Goal: Transaction & Acquisition: Obtain resource

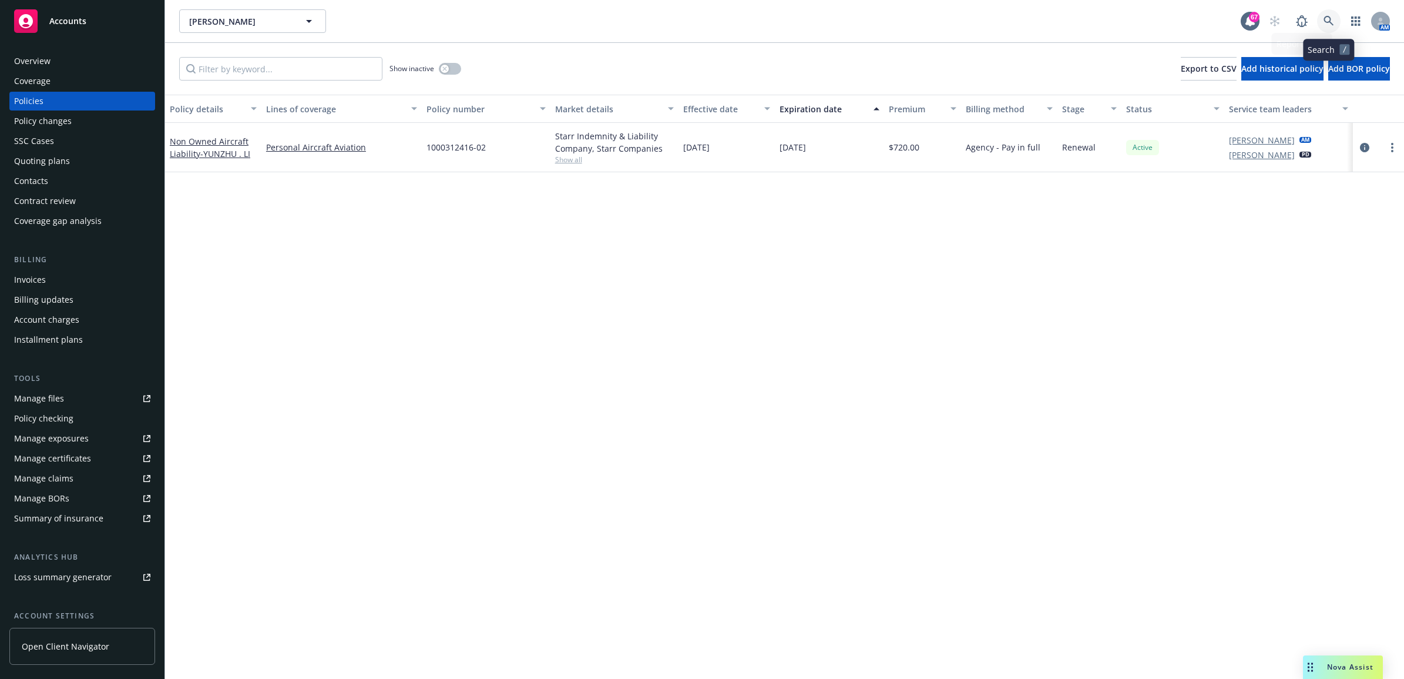
click at [1325, 25] on icon at bounding box center [1329, 21] width 11 height 11
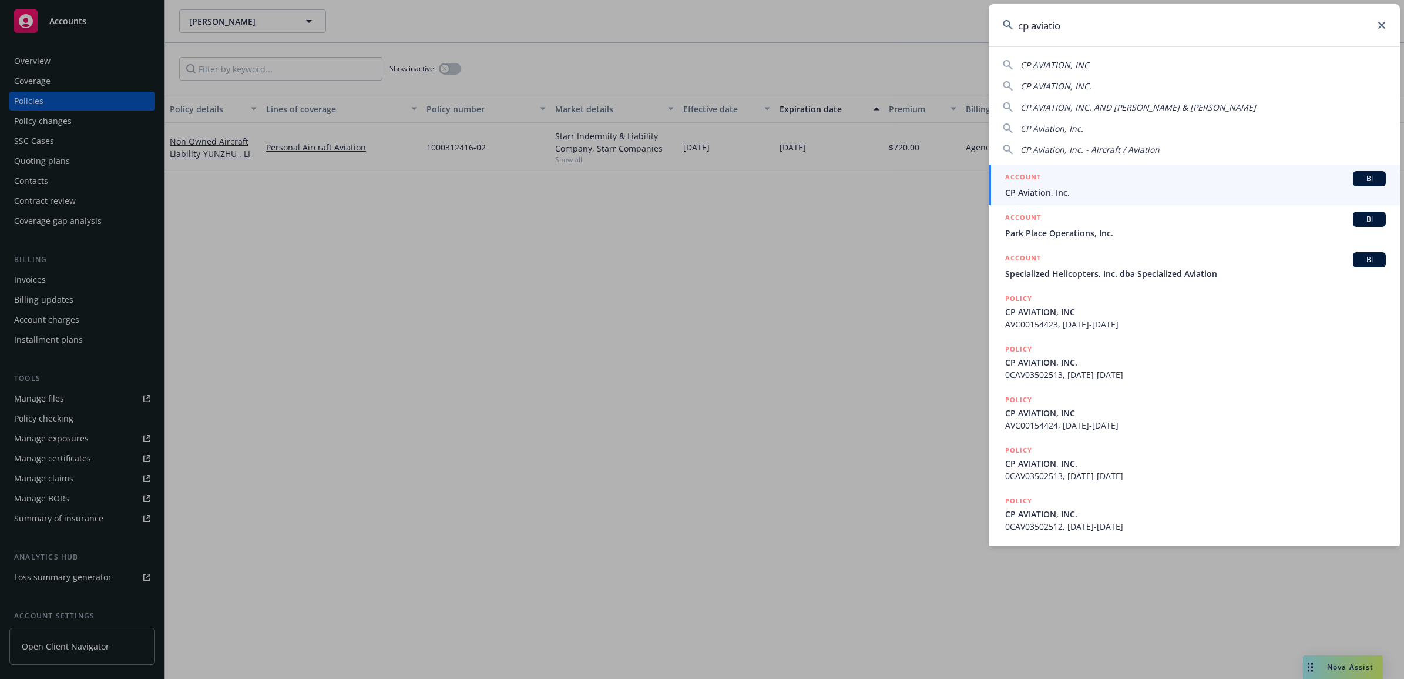
type input "cp aviation"
drag, startPoint x: 1112, startPoint y: 189, endPoint x: 1056, endPoint y: 194, distance: 55.5
click at [1112, 189] on span "CP Aviation, Inc." at bounding box center [1195, 192] width 381 height 12
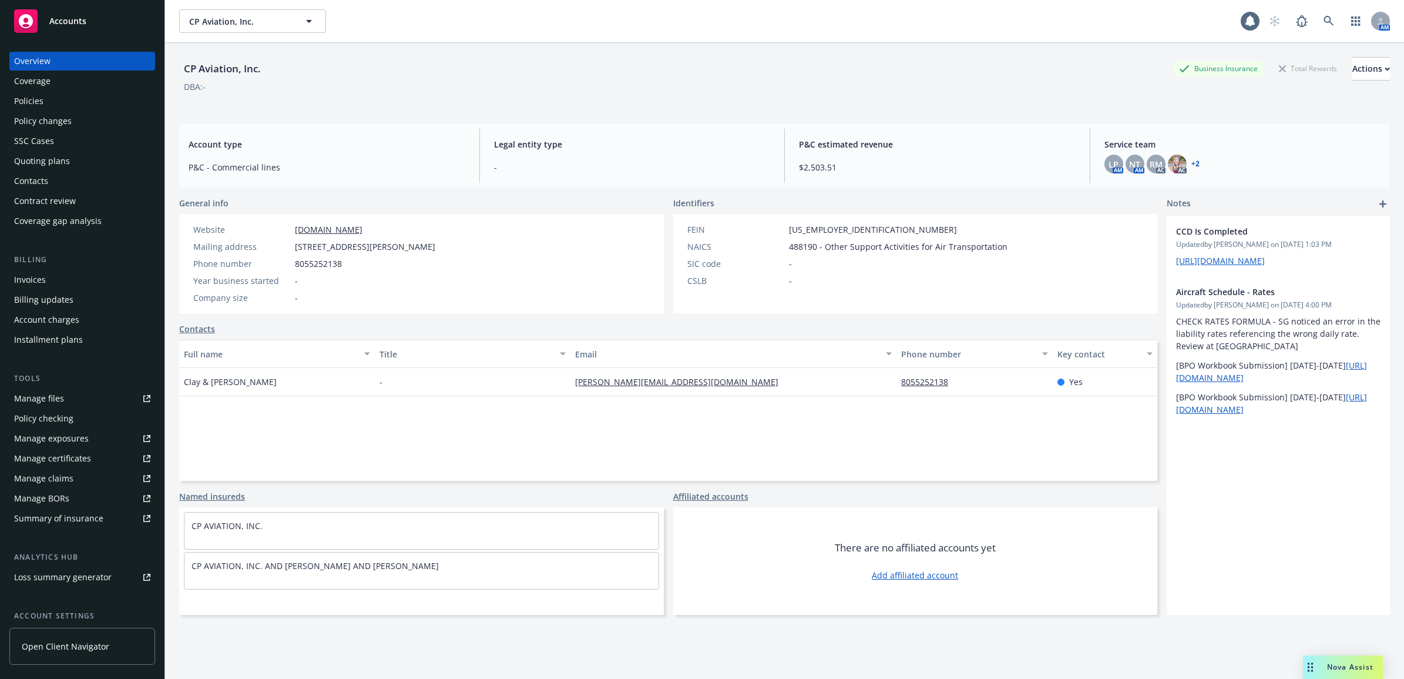
click at [19, 106] on div "Policies" at bounding box center [28, 101] width 29 height 19
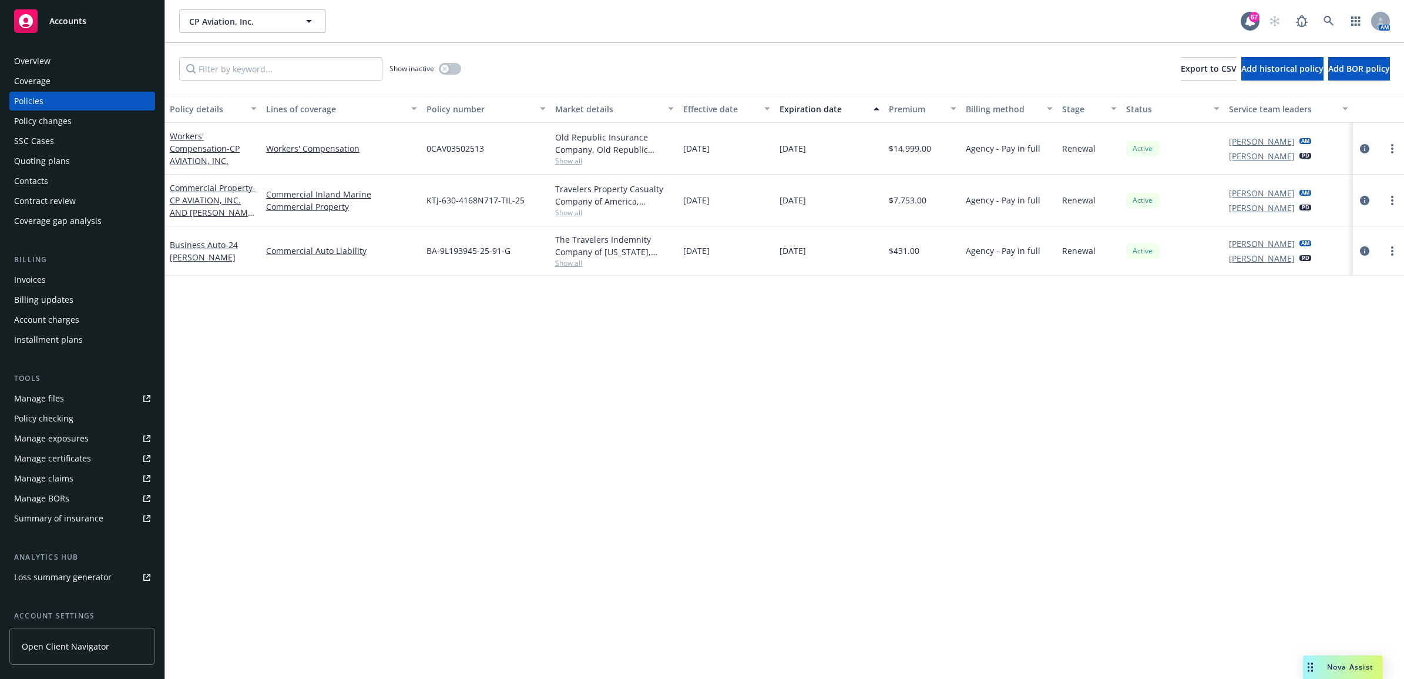
click at [42, 276] on div "Invoices" at bounding box center [30, 279] width 32 height 19
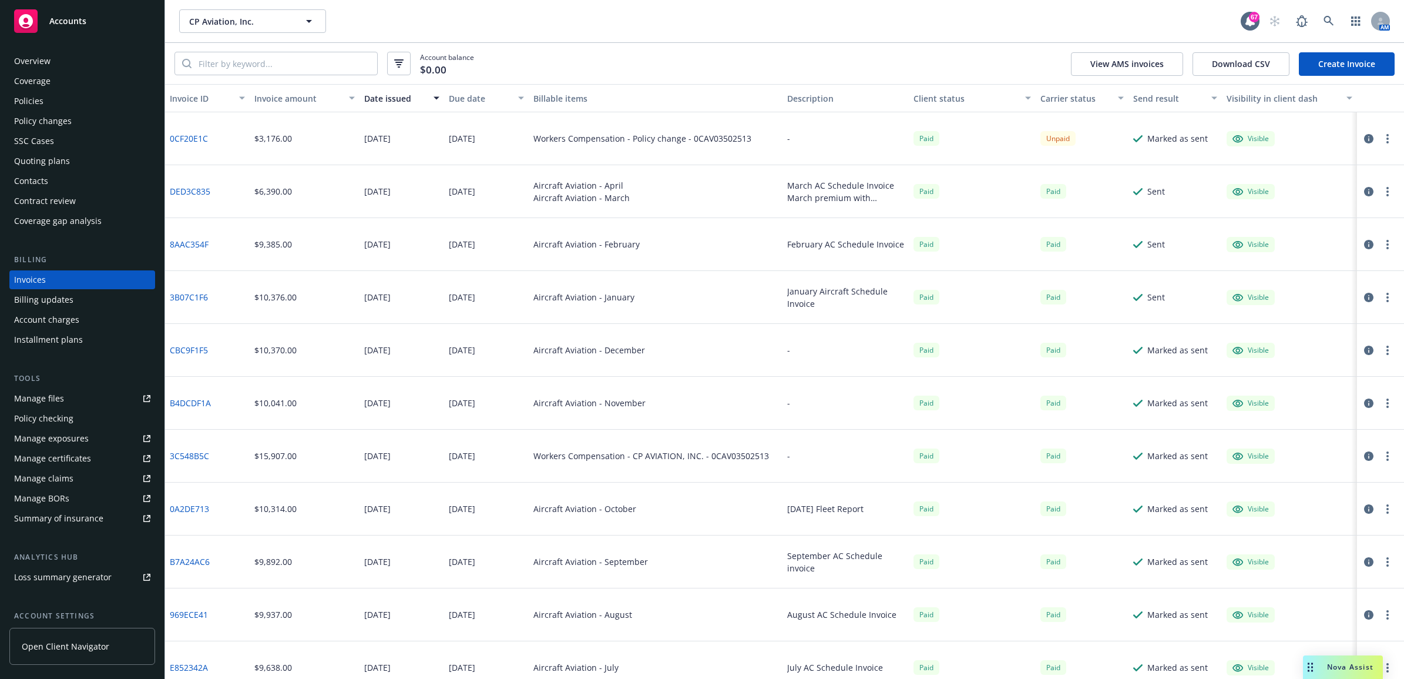
click at [32, 405] on div "Manage files" at bounding box center [39, 398] width 50 height 19
click at [77, 96] on div "Policies" at bounding box center [82, 101] width 136 height 19
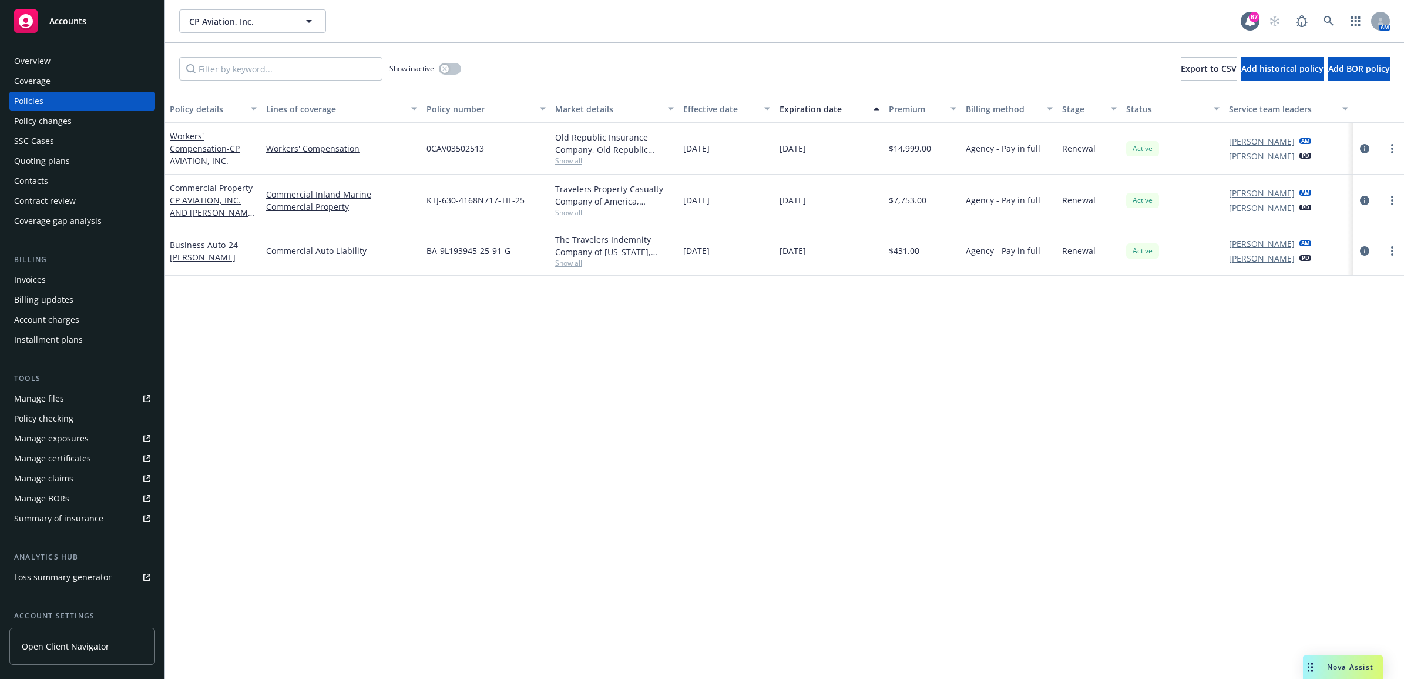
click at [49, 398] on div "Manage files" at bounding box center [39, 398] width 50 height 19
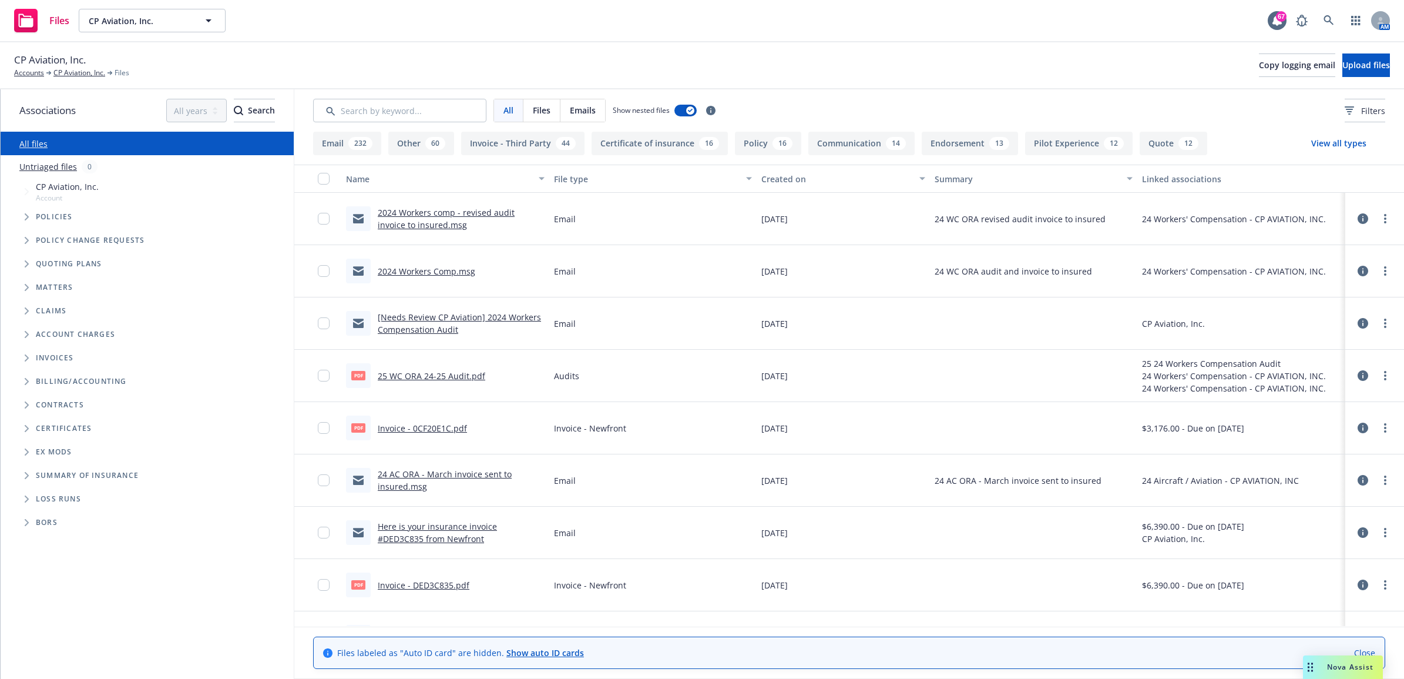
click at [456, 272] on link "2024 Workers Comp.msg" at bounding box center [427, 271] width 98 height 11
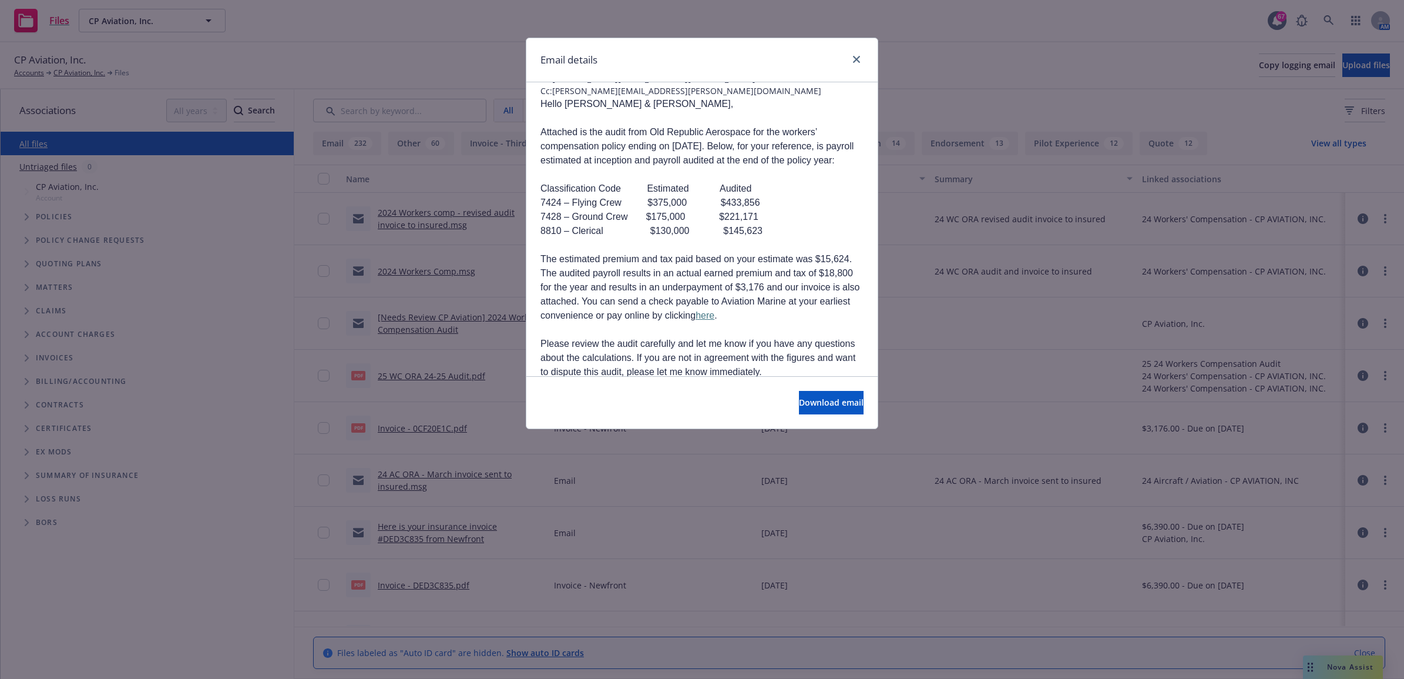
scroll to position [73, 0]
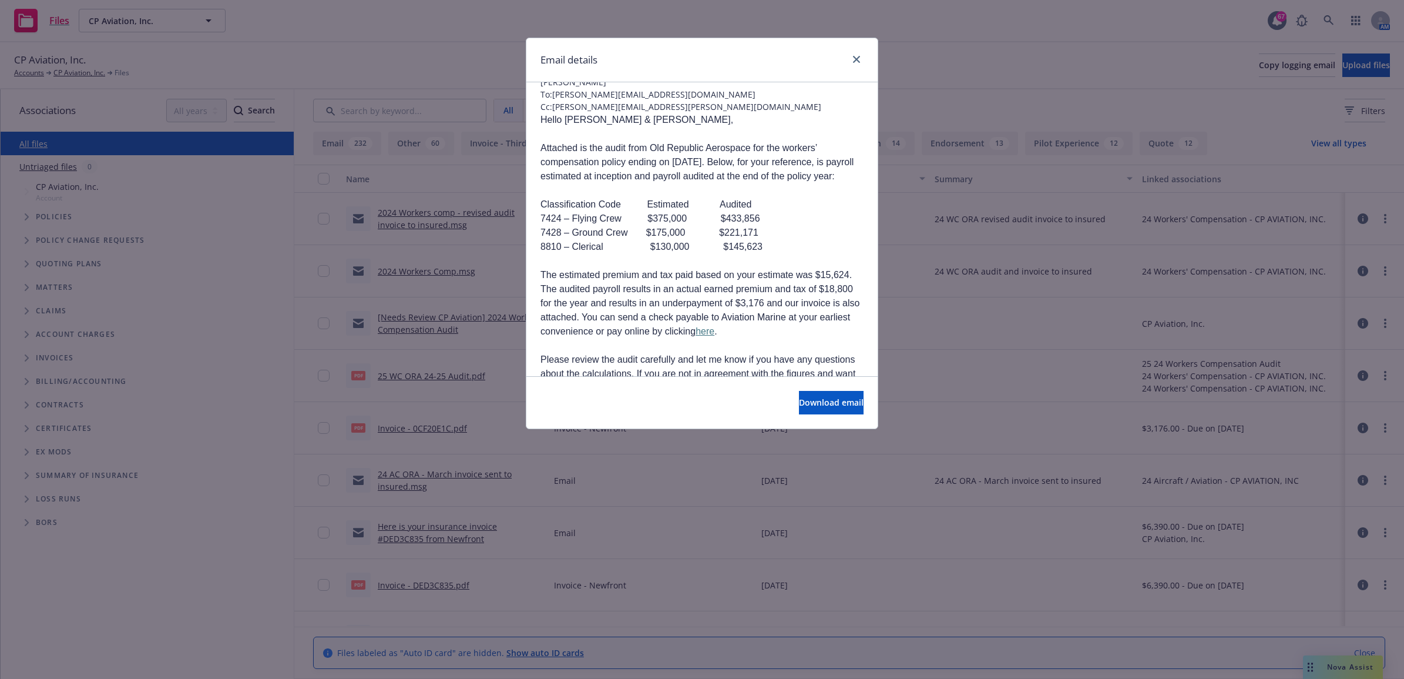
click at [861, 52] on div at bounding box center [854, 59] width 19 height 15
click at [858, 61] on icon "close" at bounding box center [856, 59] width 7 height 7
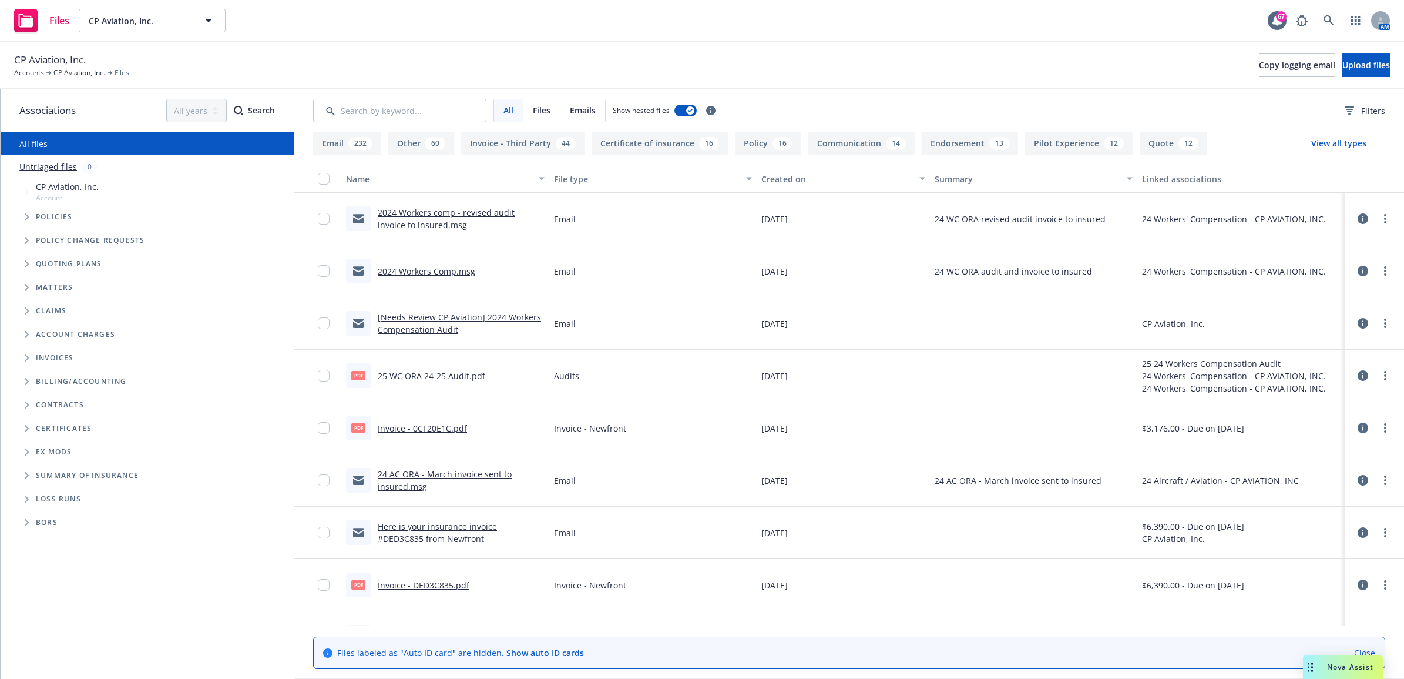
click at [476, 216] on link "2024 Workers comp - revised audit invoice to insured.msg" at bounding box center [446, 218] width 137 height 23
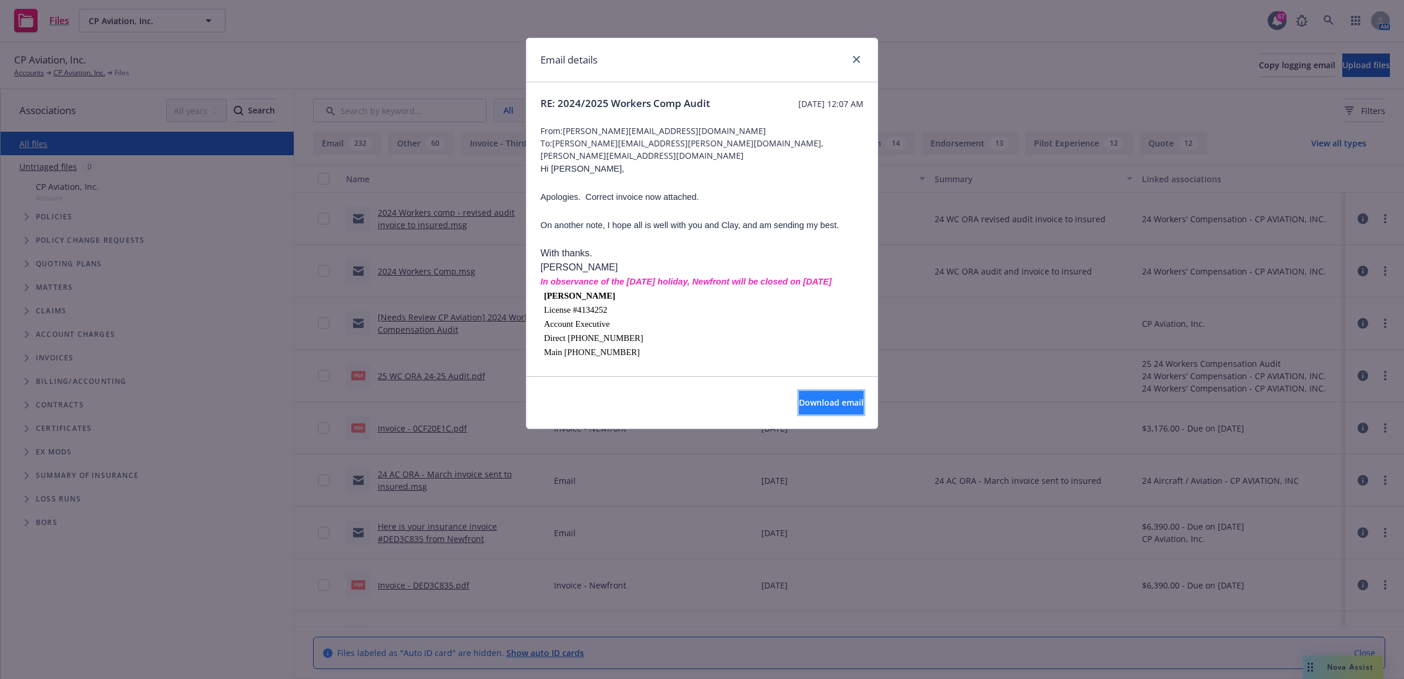
click at [824, 407] on span "Download email" at bounding box center [831, 402] width 65 height 11
drag, startPoint x: 855, startPoint y: 59, endPoint x: 843, endPoint y: 68, distance: 14.7
click at [855, 59] on icon "close" at bounding box center [856, 59] width 7 height 7
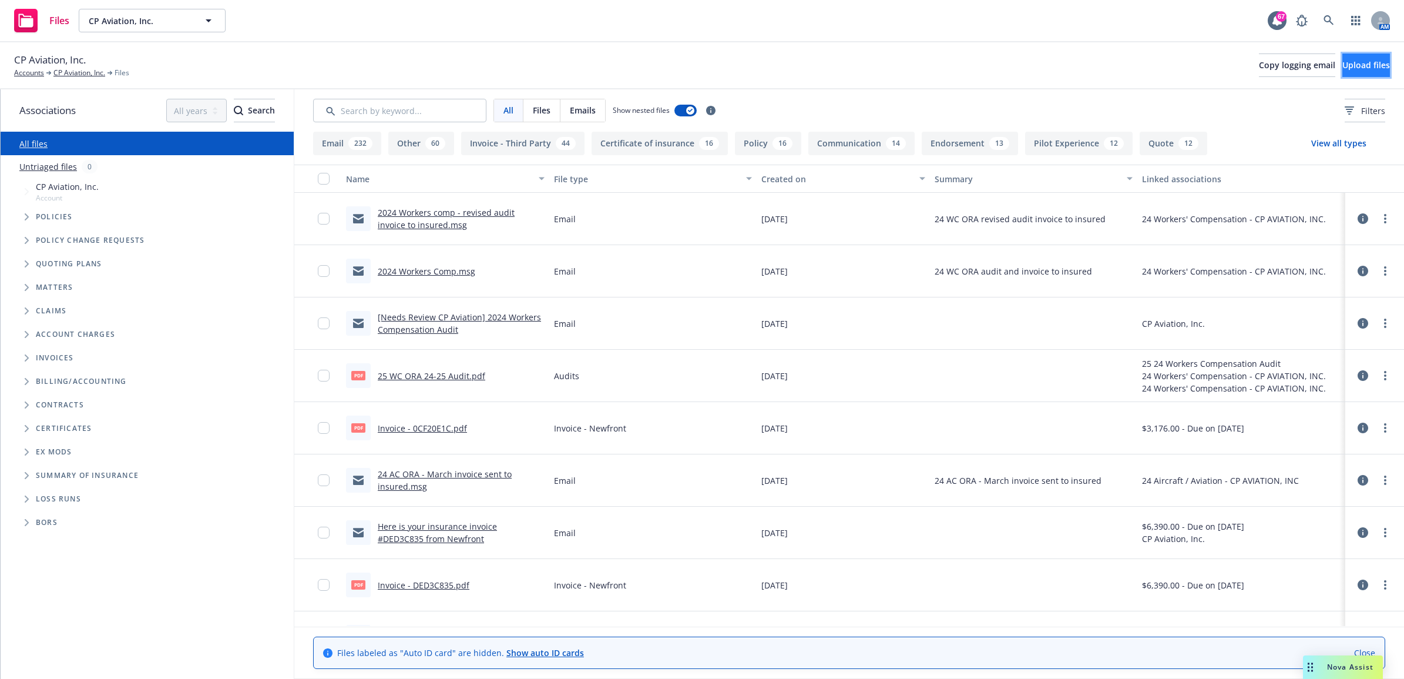
click at [1342, 63] on span "Upload files" at bounding box center [1366, 64] width 48 height 11
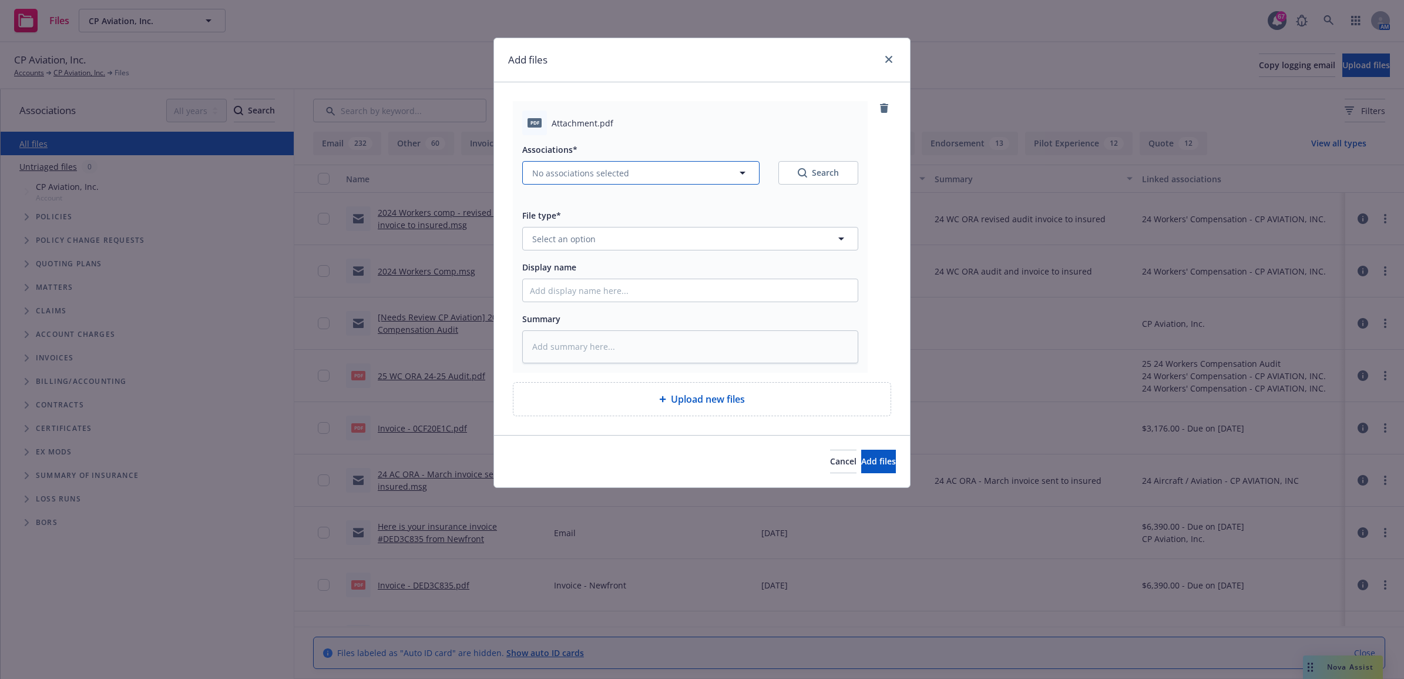
click at [640, 178] on button "No associations selected" at bounding box center [640, 172] width 237 height 23
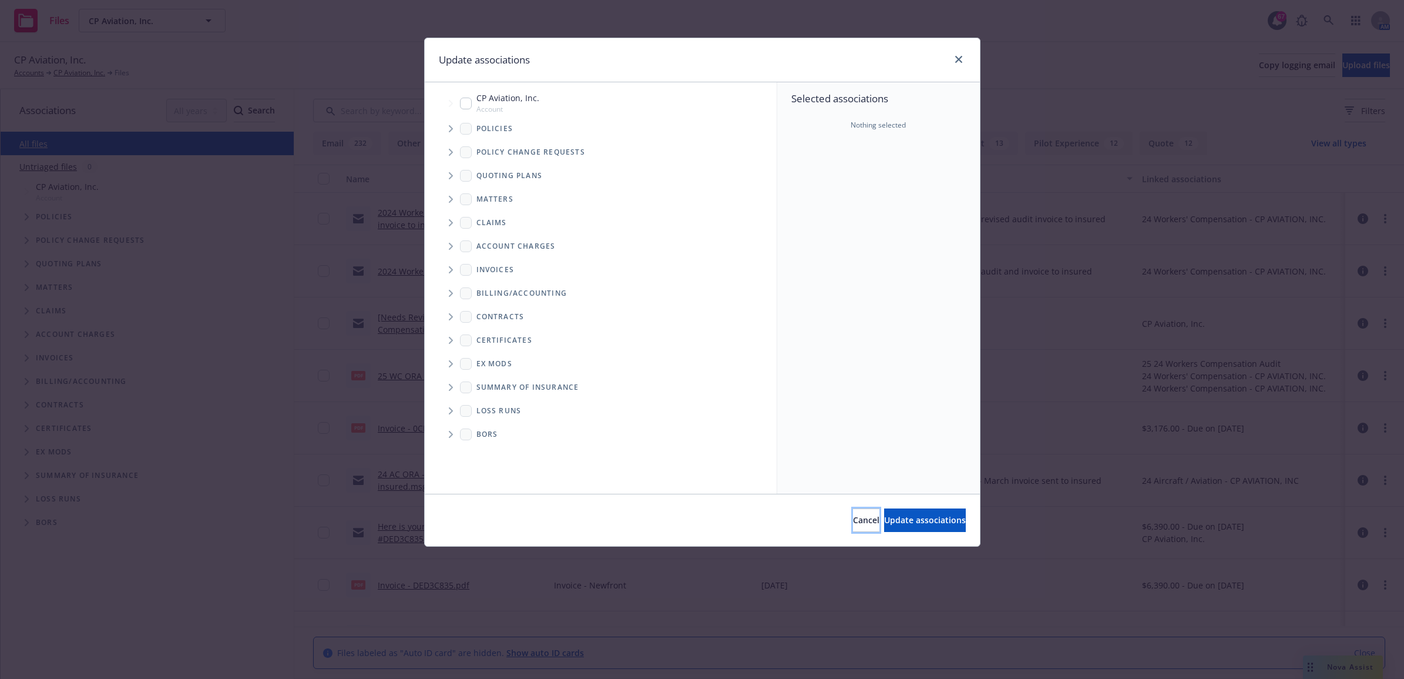
drag, startPoint x: 818, startPoint y: 523, endPoint x: 810, endPoint y: 500, distance: 25.1
click at [853, 523] on span "Cancel" at bounding box center [866, 519] width 26 height 11
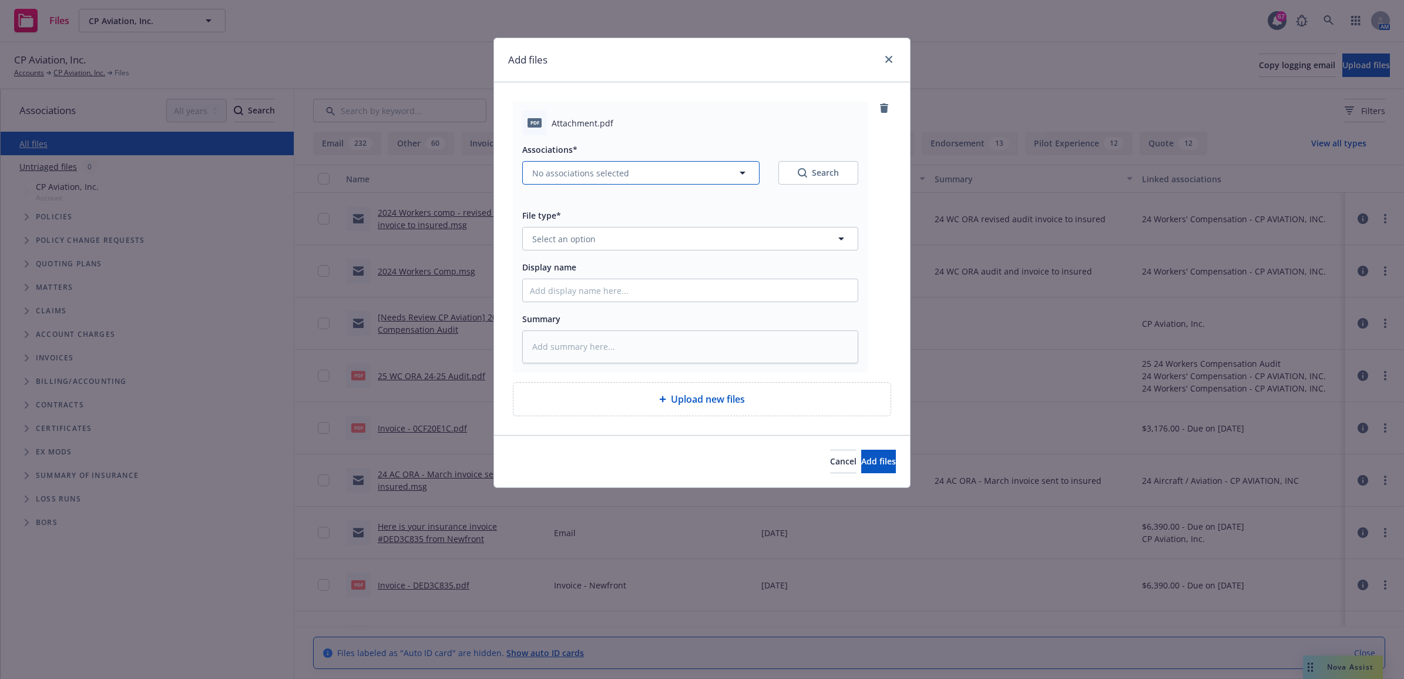
click at [560, 167] on span "No associations selected" at bounding box center [580, 173] width 97 height 12
type textarea "x"
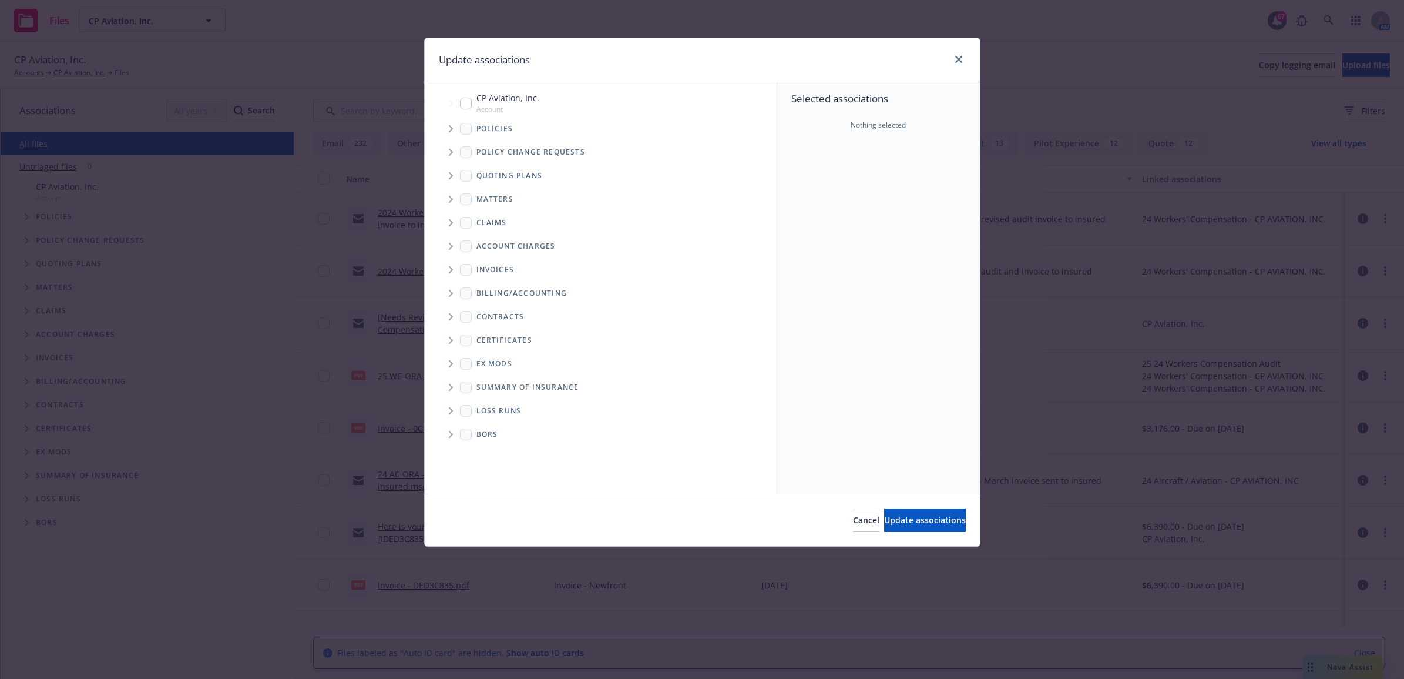
click at [468, 103] on input "Tree Example" at bounding box center [466, 104] width 12 height 12
checkbox input "true"
click at [905, 518] on span "Update associations" at bounding box center [925, 519] width 82 height 11
type textarea "x"
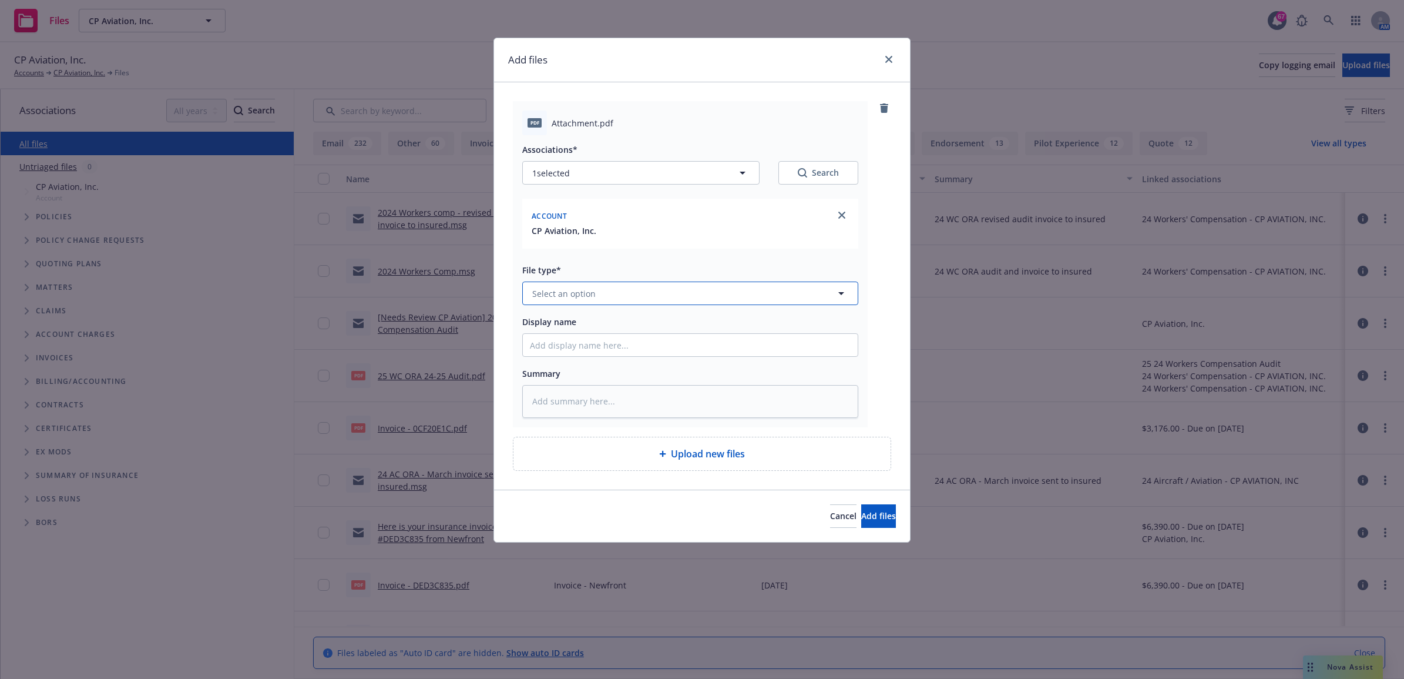
click at [580, 297] on span "Select an option" at bounding box center [563, 293] width 63 height 12
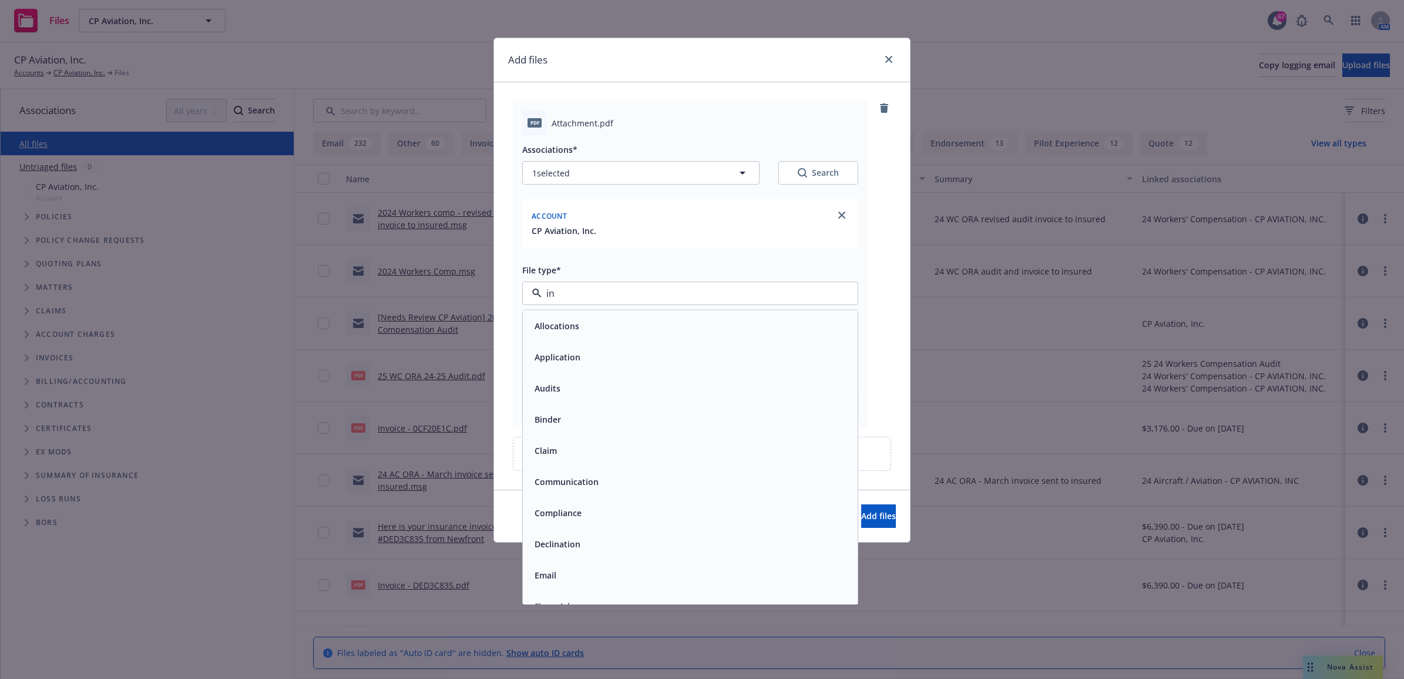
type input "inv"
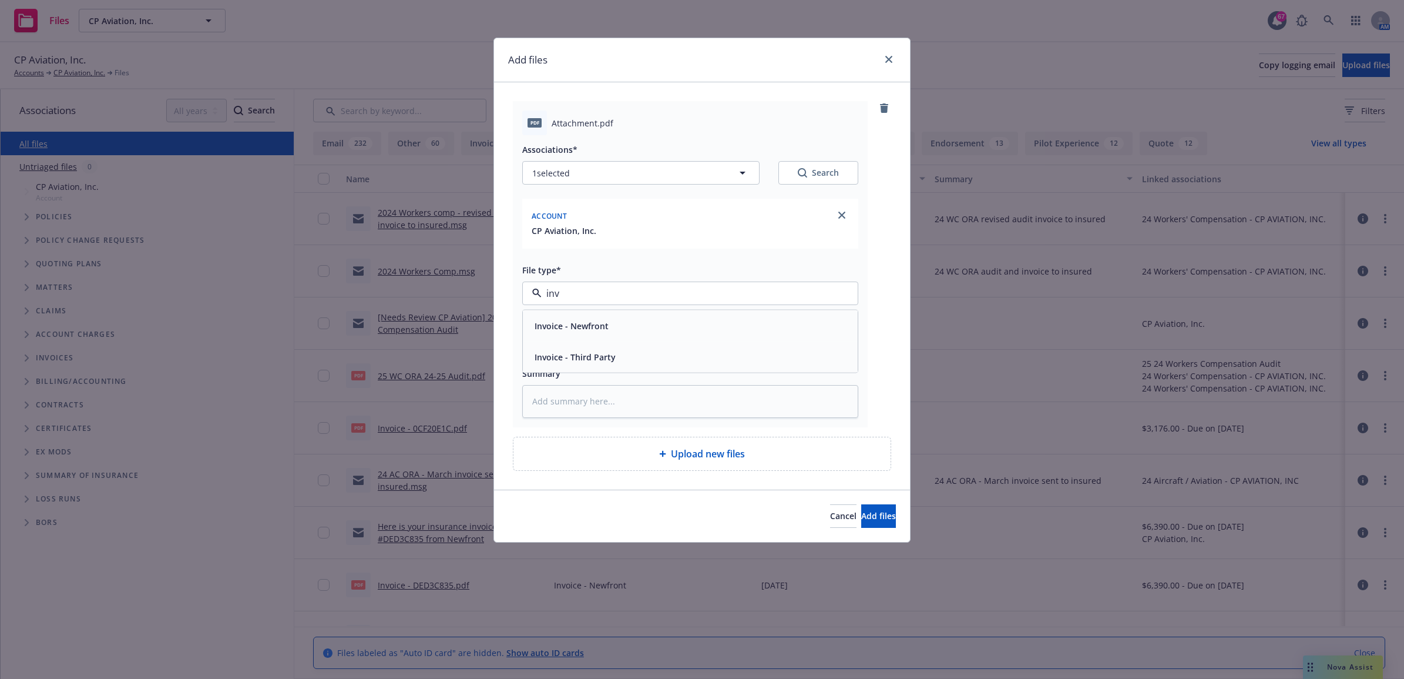
click at [597, 348] on div "Invoice - Third Party" at bounding box center [574, 356] width 88 height 17
click at [579, 340] on input "Display name" at bounding box center [690, 345] width 335 height 22
type textarea "x"
type input "2"
type textarea "x"
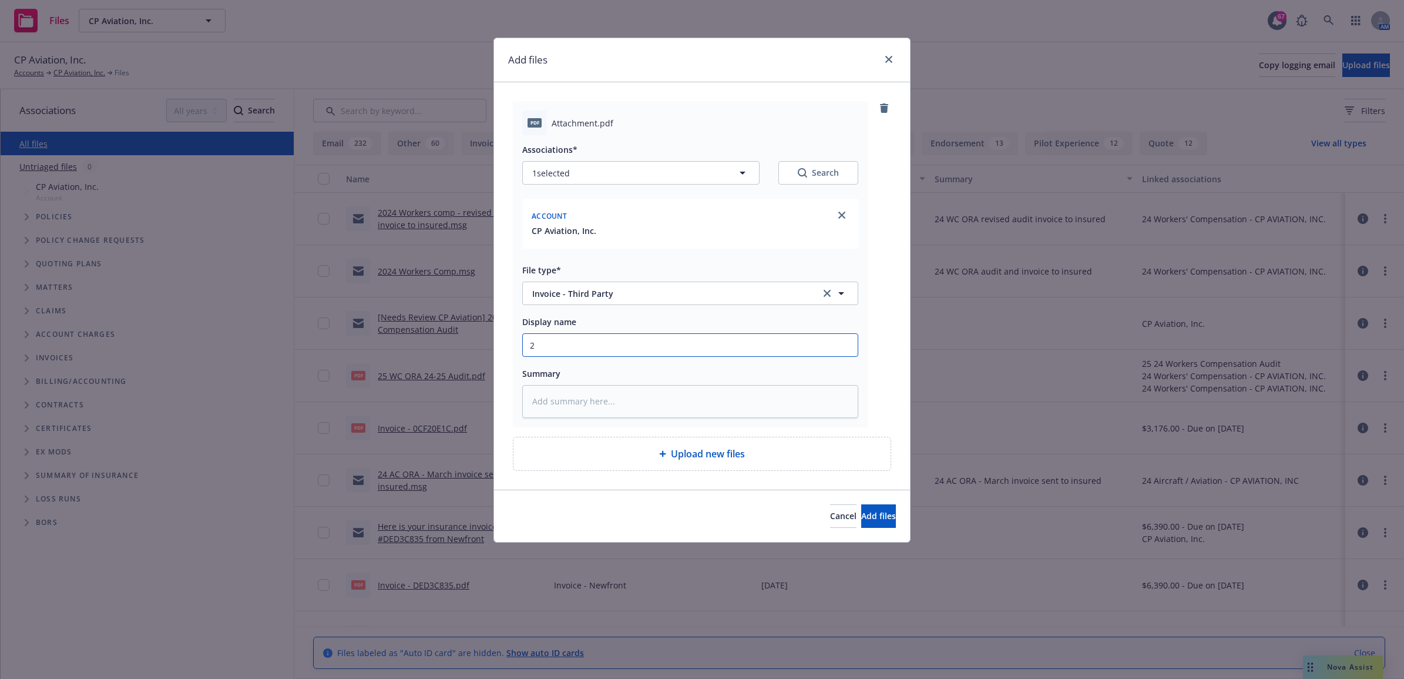
type input "24"
type textarea "x"
type input "24"
type textarea "x"
type input "24 W"
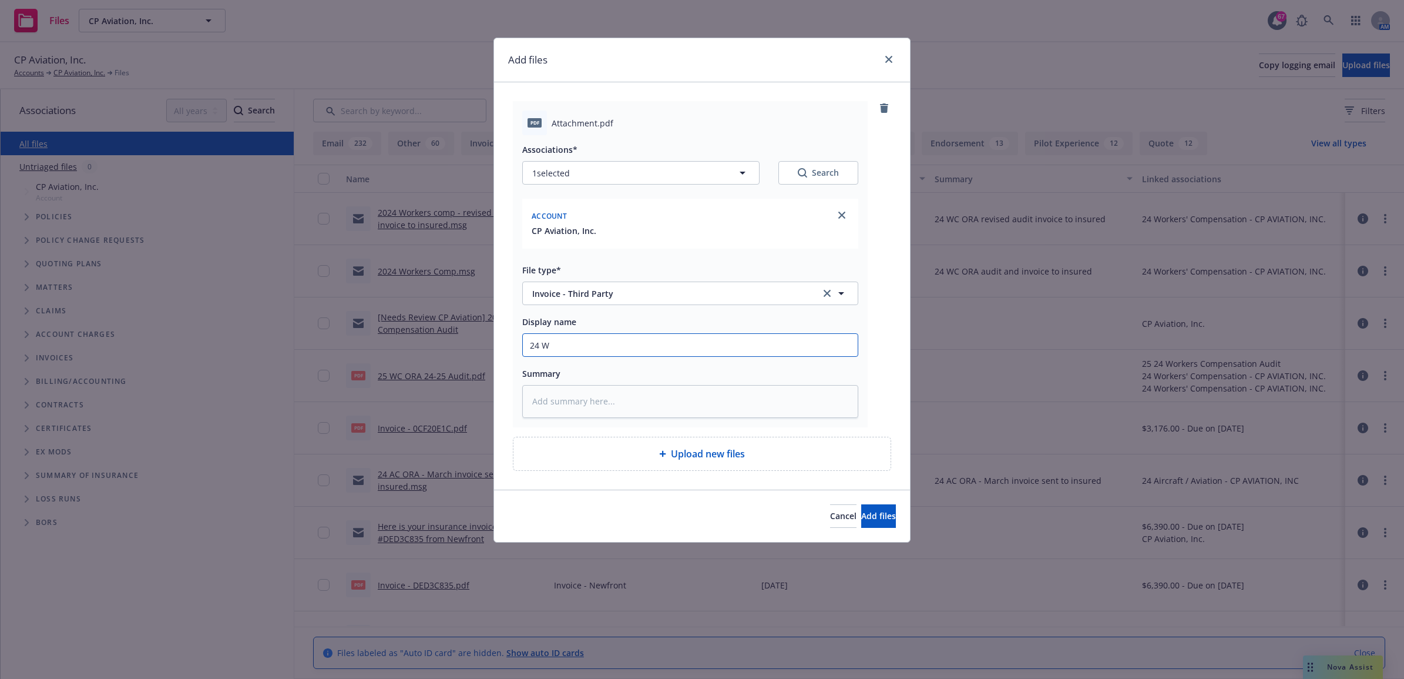
type textarea "x"
type input "24 WC"
type textarea "x"
type input "24 WC"
type textarea "x"
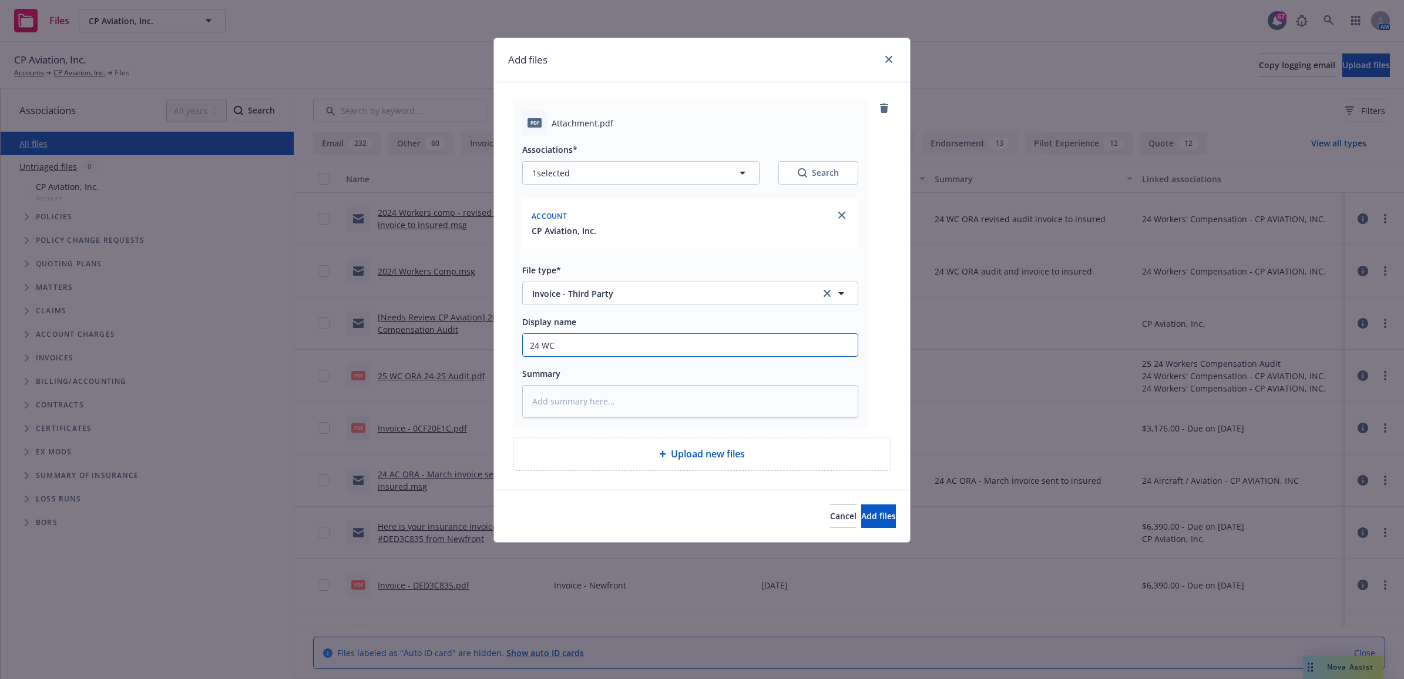
type input "24 WC O"
type textarea "x"
type input "24 WC OR"
type textarea "x"
type input "24 WC ORA"
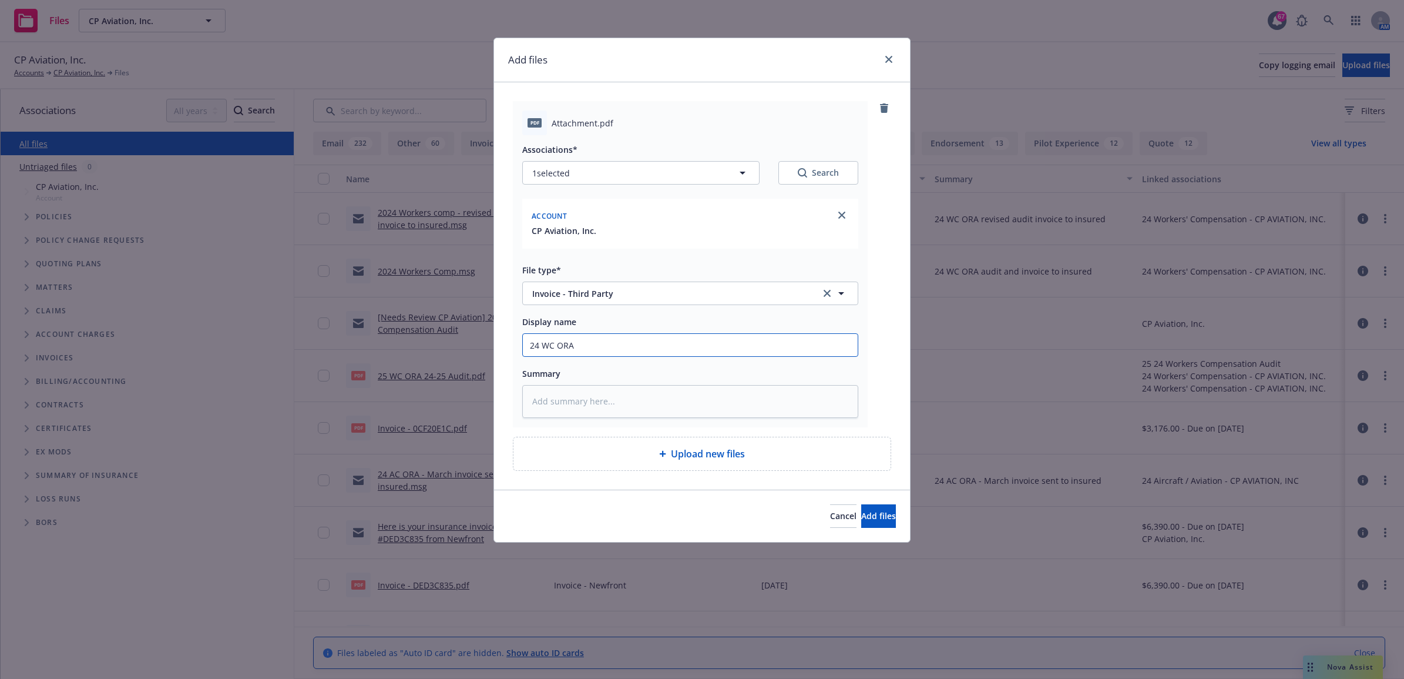
type textarea "x"
type input "24 WC ORA"
type textarea "x"
type input "24 WC ORA -"
type textarea "x"
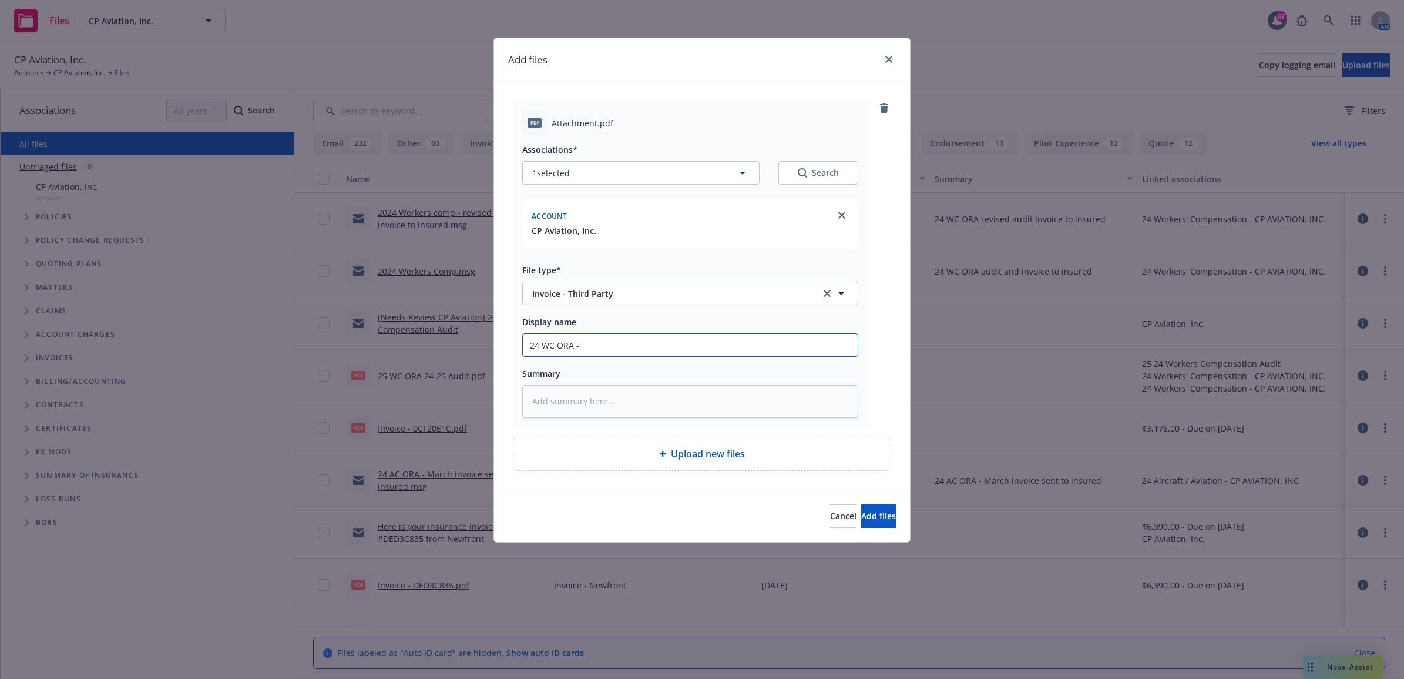
type input "24 WC ORA -"
type textarea "x"
type input "24 WC ORA - C"
type textarea "x"
type input "24 WC ORA - Ca"
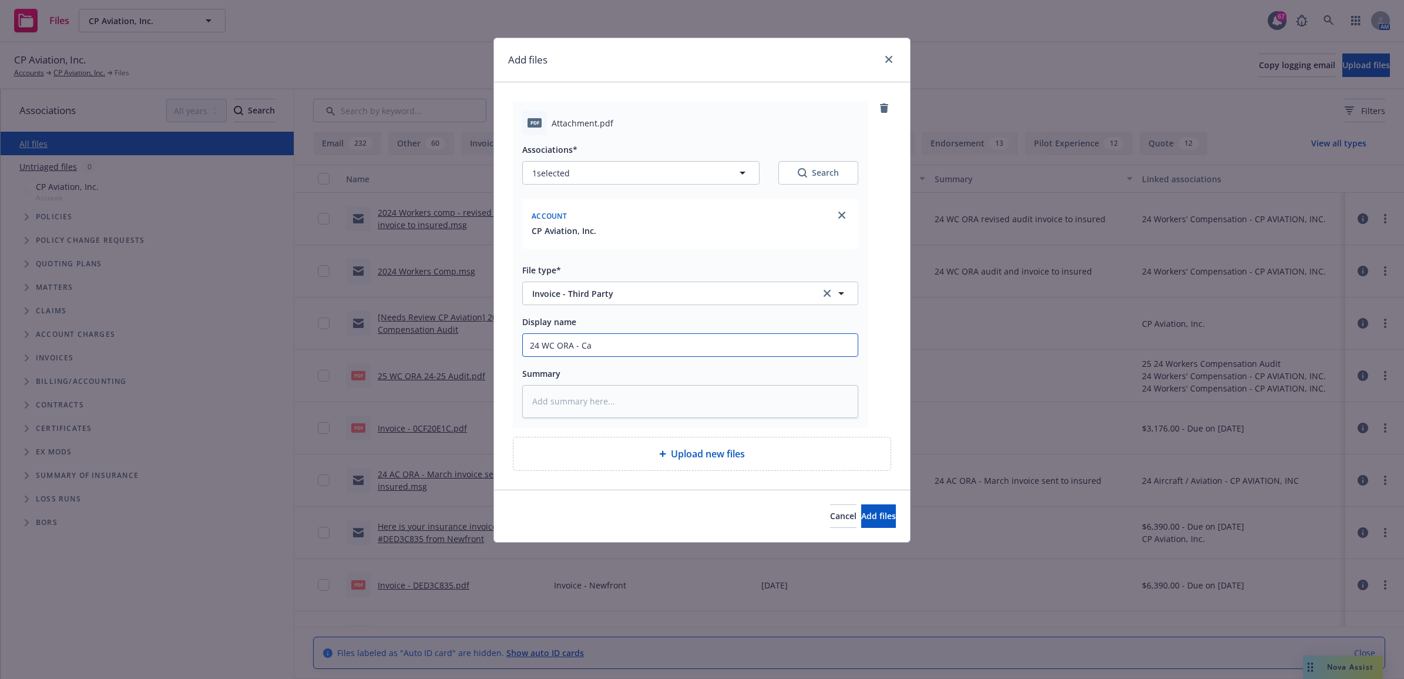
type textarea "x"
type input "24 WC ORA - Car"
type textarea "x"
type input "24 WC ORA - Carr"
type textarea "x"
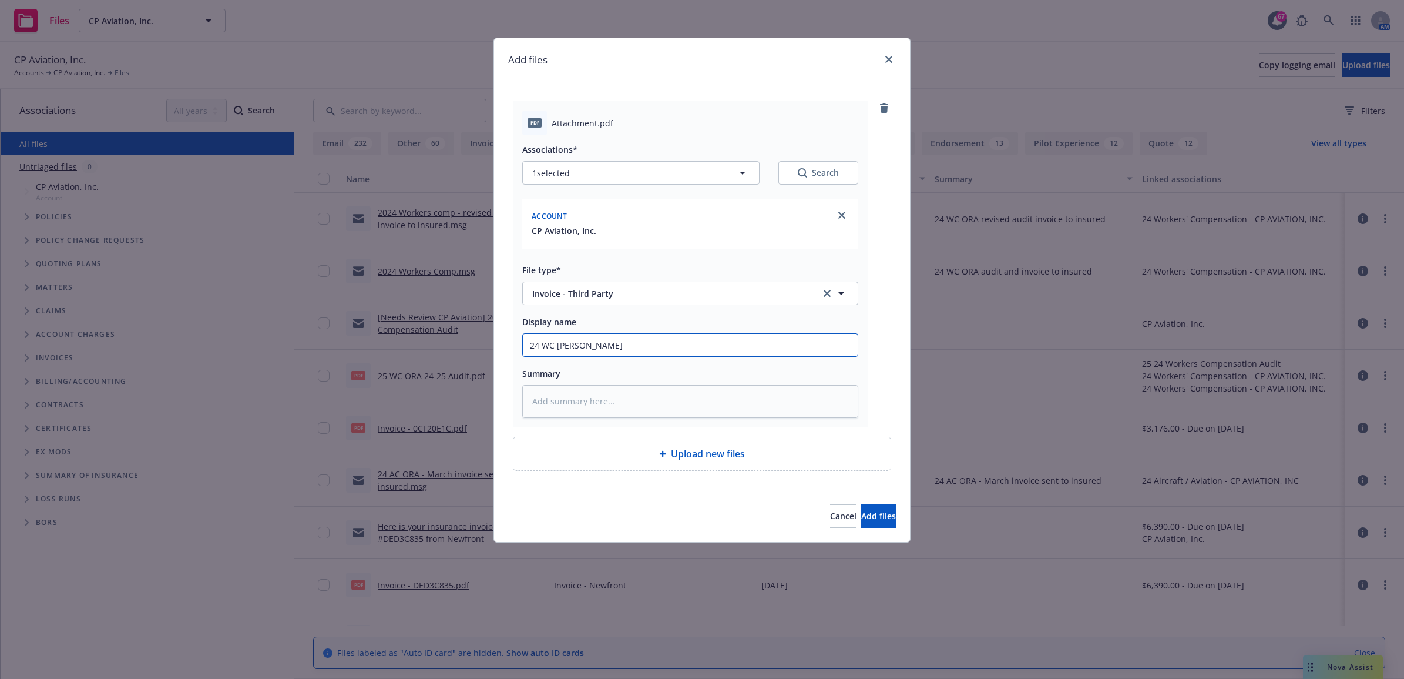
type input "24 WC ORA - Carrie"
type textarea "x"
type input "24 WC ORA - Carrier"
type textarea "x"
type input "24 WC ORA - Carrier"
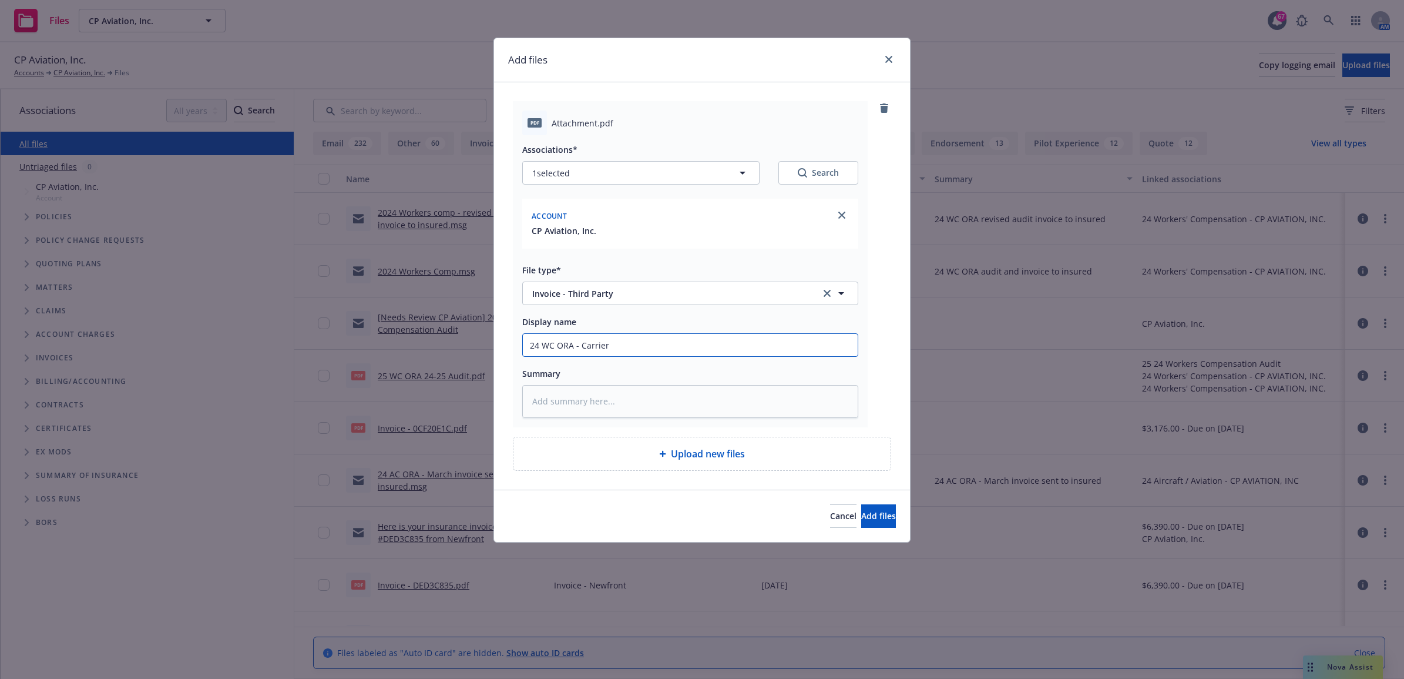
type textarea "x"
type input "24 WC ORA - Carrier I"
type textarea "x"
type input "24 WC ORA - Carrier In"
type textarea "x"
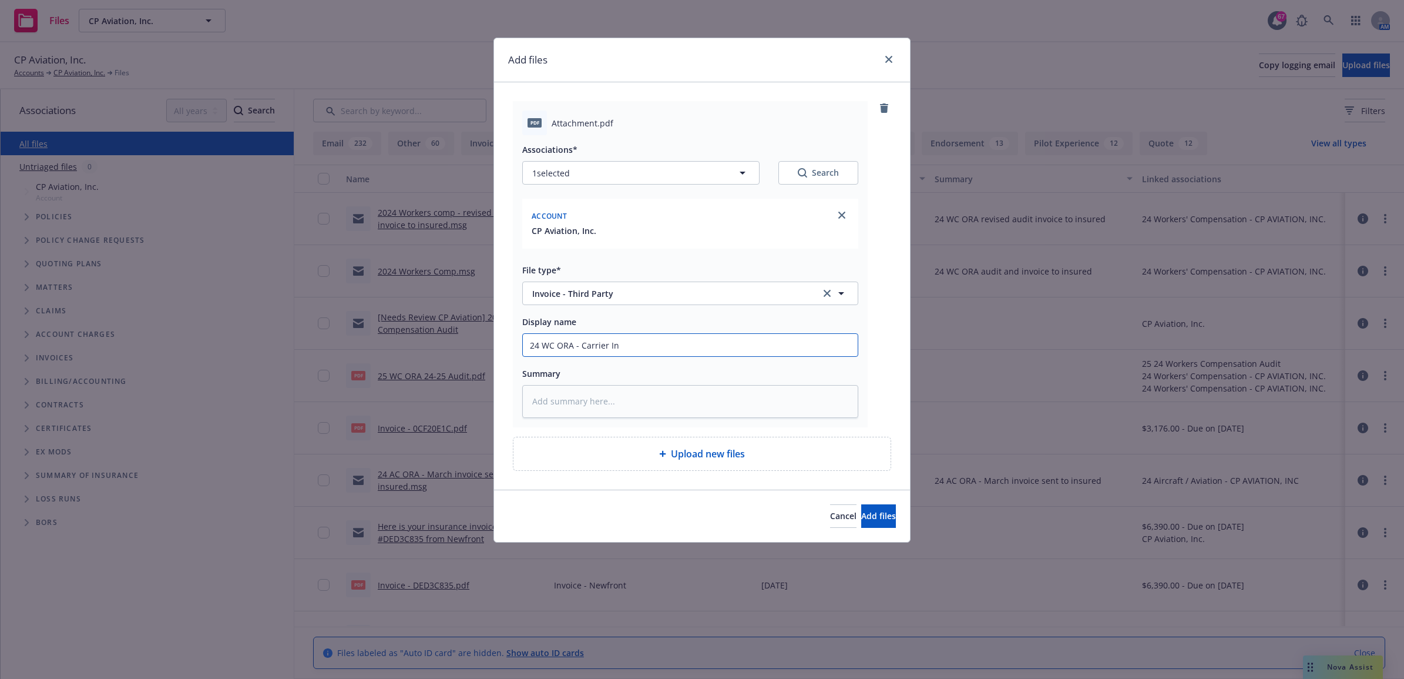
type input "24 WC ORA - Carrier Inv"
type textarea "x"
type input "24 WC ORA - Carrier Invo"
type textarea "x"
type input "24 WC ORA - Carrier Invoi"
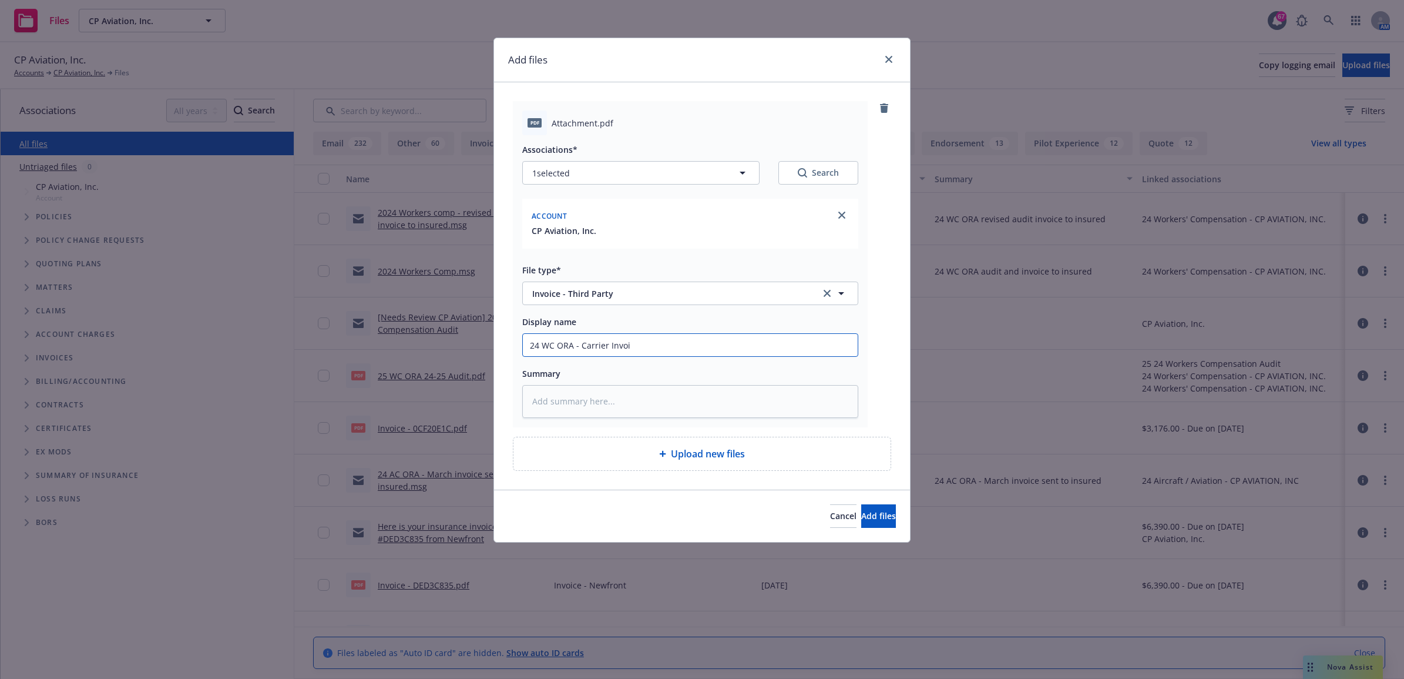
type textarea "x"
type input "24 WC ORA - Carrier Invoic"
type textarea "x"
type input "24 WC ORA - Carrier Invoice"
type textarea "x"
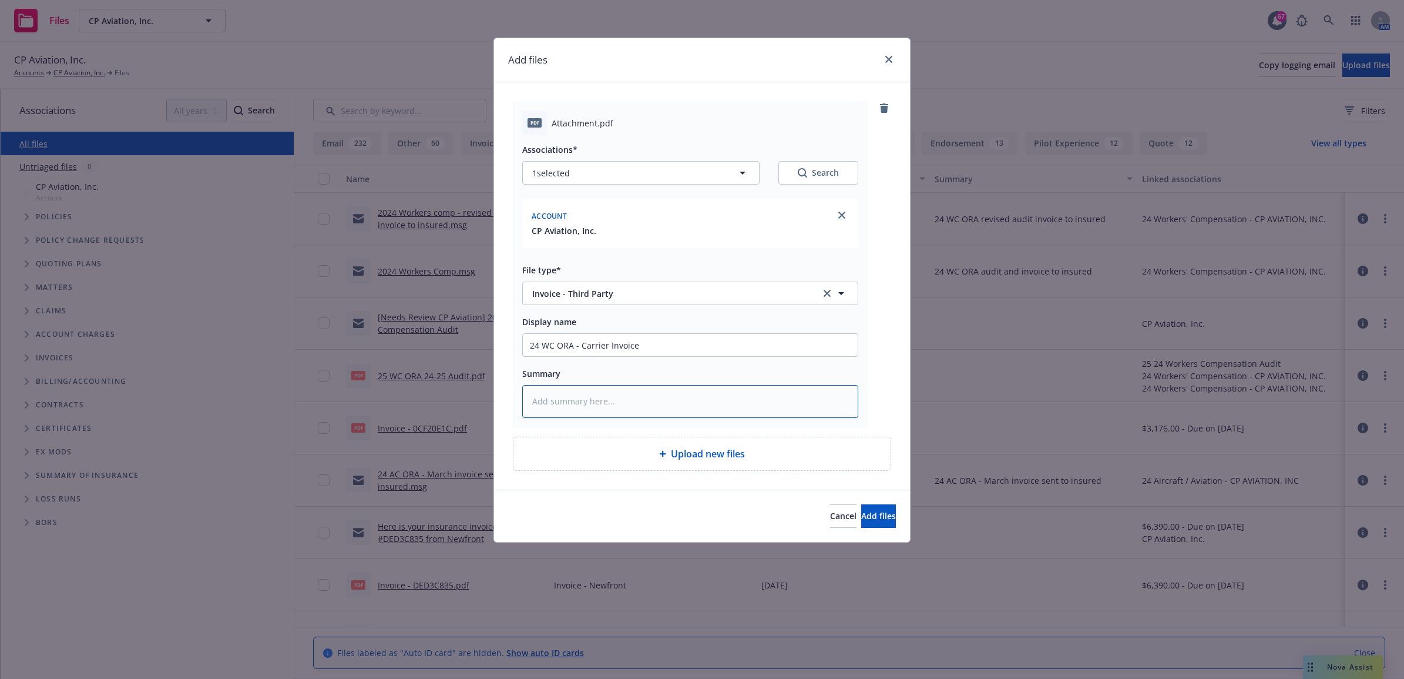
type textarea "C"
type textarea "x"
type textarea "Ca"
type textarea "x"
type textarea "Car"
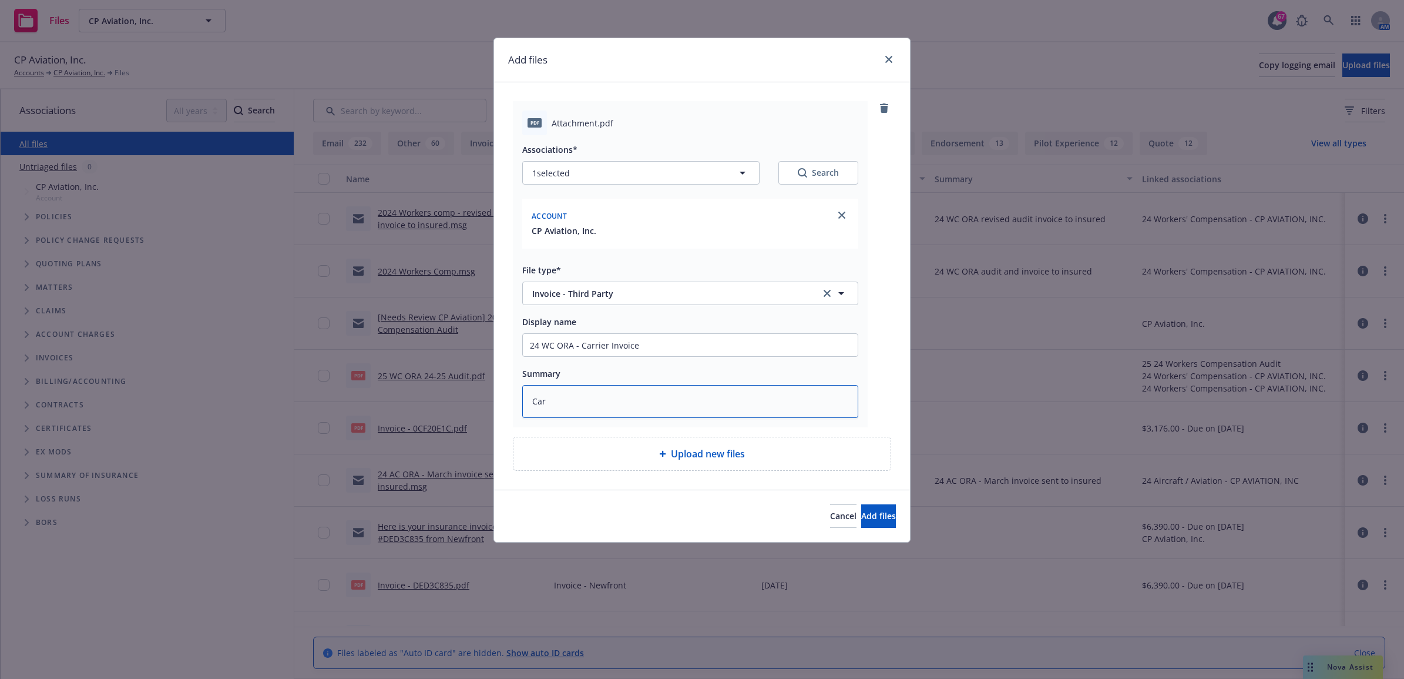
type textarea "x"
type textarea "Carr"
type textarea "x"
type textarea "Carri"
type textarea "x"
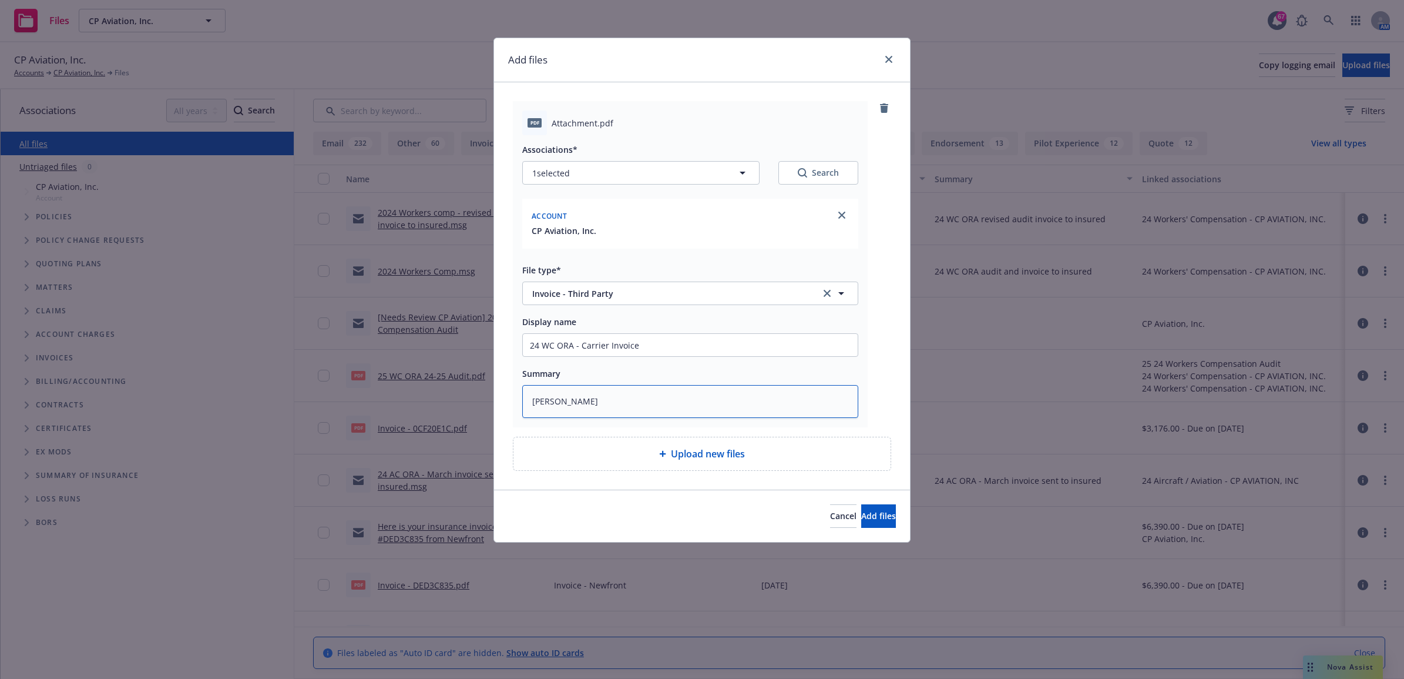
type textarea "Carrie"
type textarea "x"
type textarea "Carrier"
type textarea "x"
type textarea "Carrier"
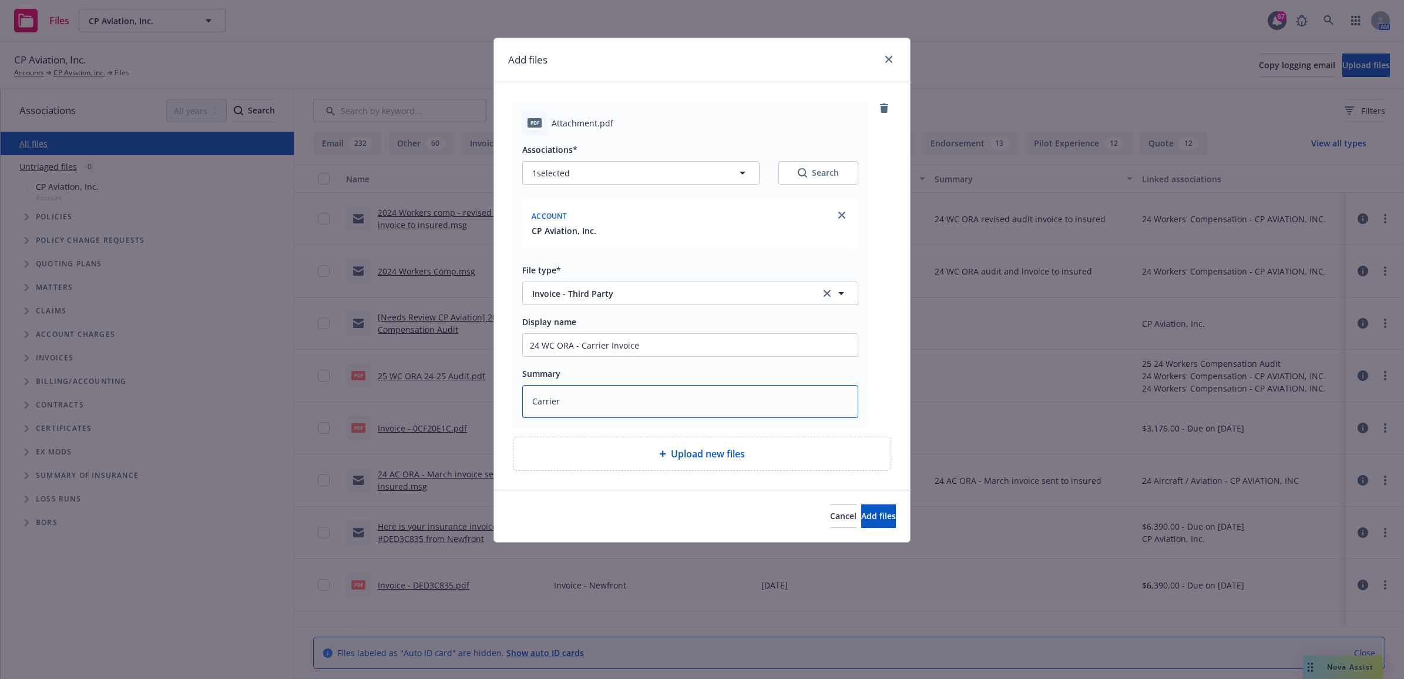
type textarea "x"
type textarea "Carrier I"
type textarea "x"
type textarea "Carrier In"
type textarea "x"
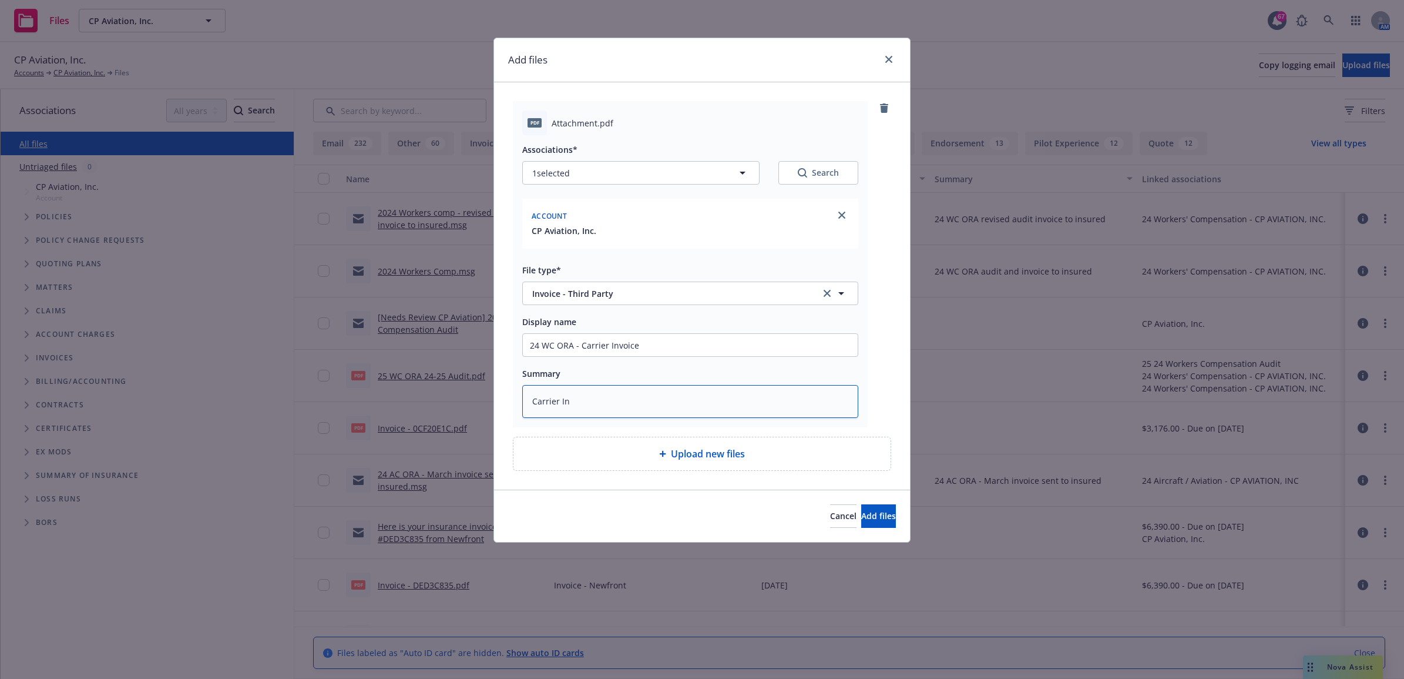
type textarea "Carrier Inv"
type textarea "x"
type textarea "Carrier Invo"
type textarea "x"
type textarea "Carrier Invoi"
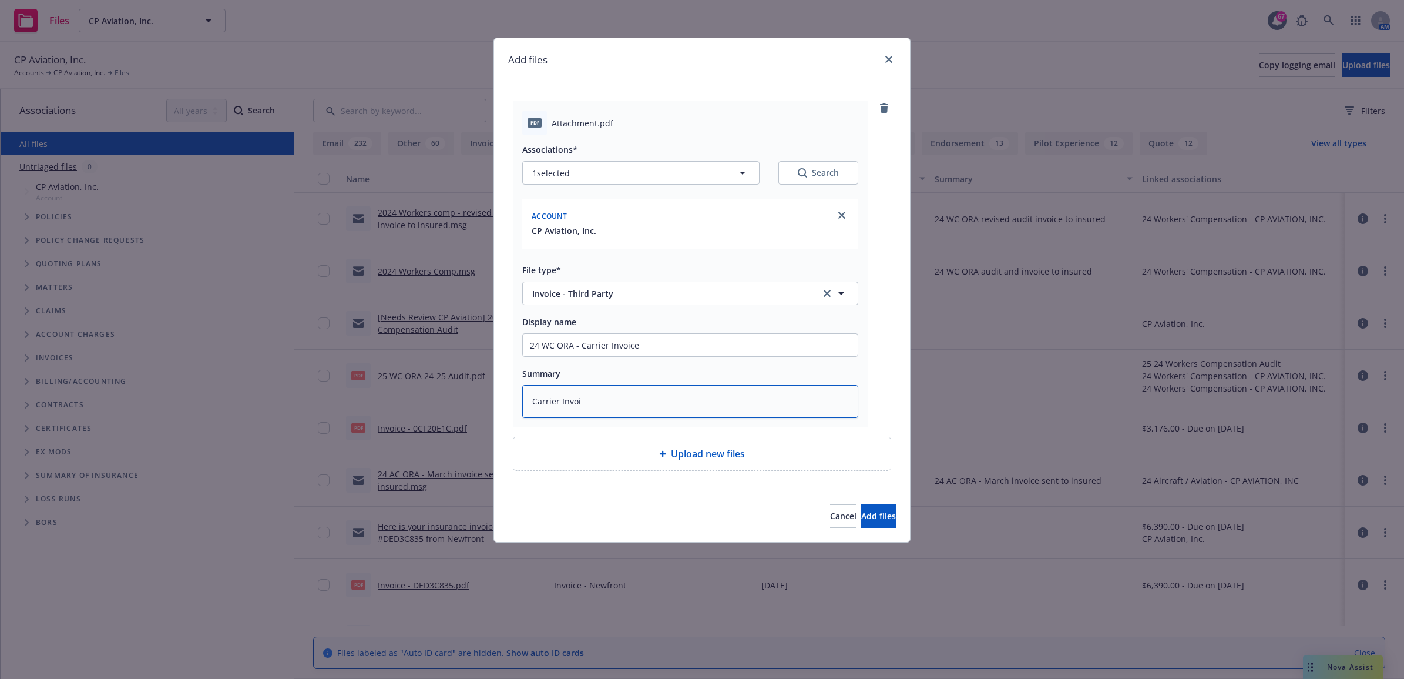
type textarea "x"
type textarea "Carrier Invoic"
type textarea "x"
type textarea "Carrier Invoice"
type textarea "x"
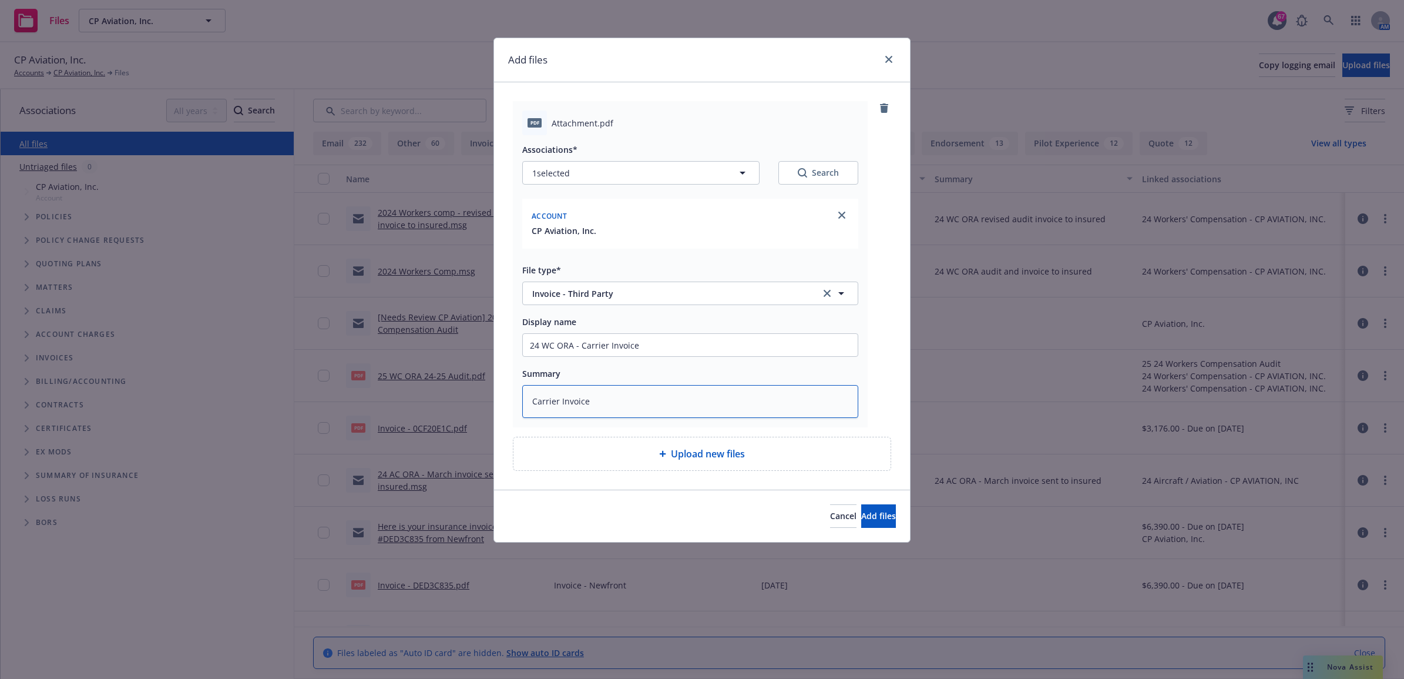
type textarea "Carrier Invoice"
click at [606, 402] on textarea "Carrier Invoice" at bounding box center [690, 401] width 336 height 33
type textarea "x"
type textarea "Carrier Invoice $"
type textarea "x"
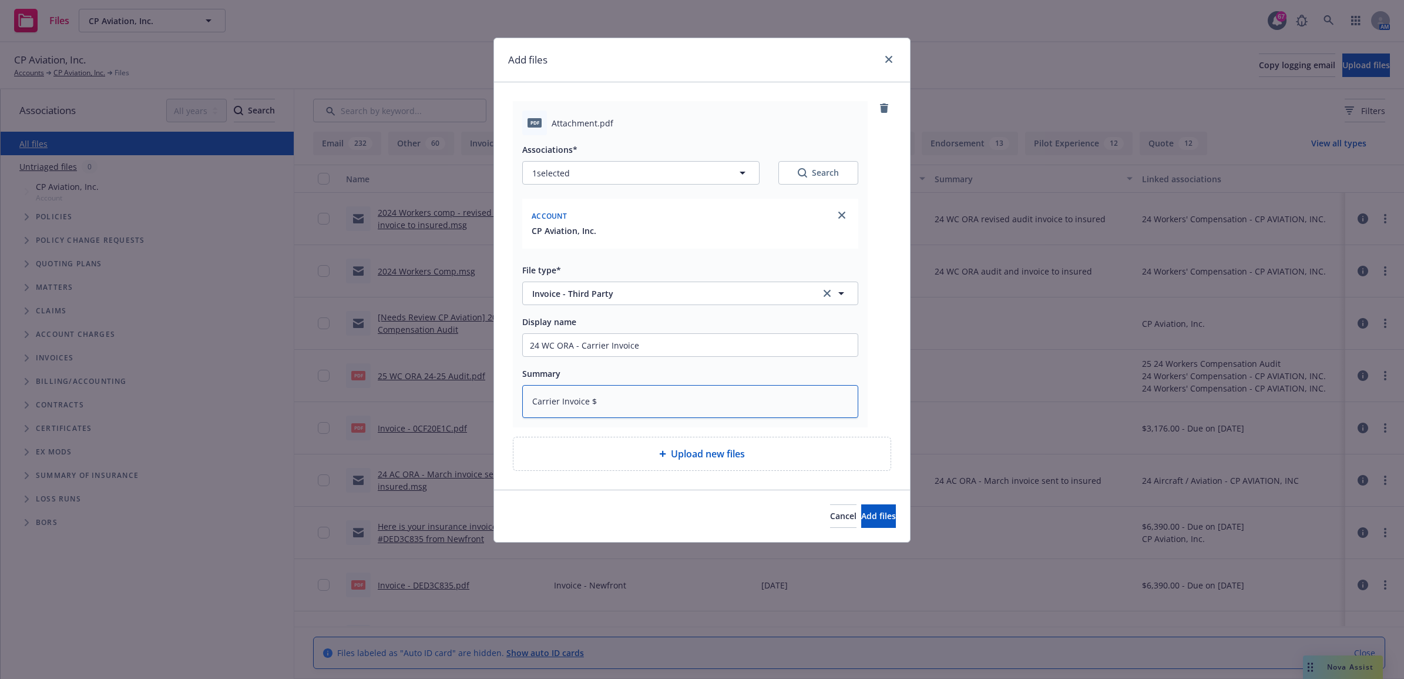
type textarea "Carrier Invoice $2"
type textarea "x"
type textarea "Carrier Invoice $2,"
type textarea "x"
type textarea "Carrier Invoice $2,9"
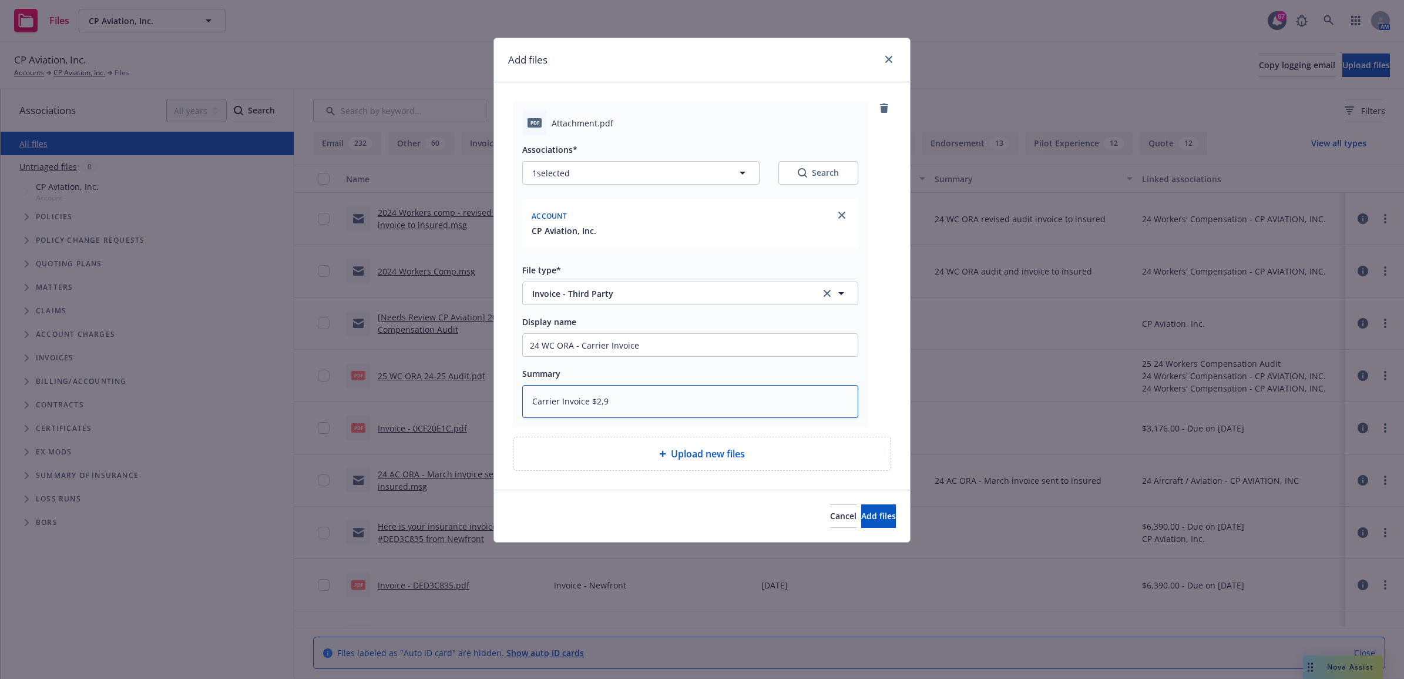
type textarea "x"
type textarea "Carrier Invoice $2,99"
type textarea "x"
type textarea "Carrier Invoice $2,994"
click at [861, 515] on span "Add files" at bounding box center [878, 515] width 35 height 11
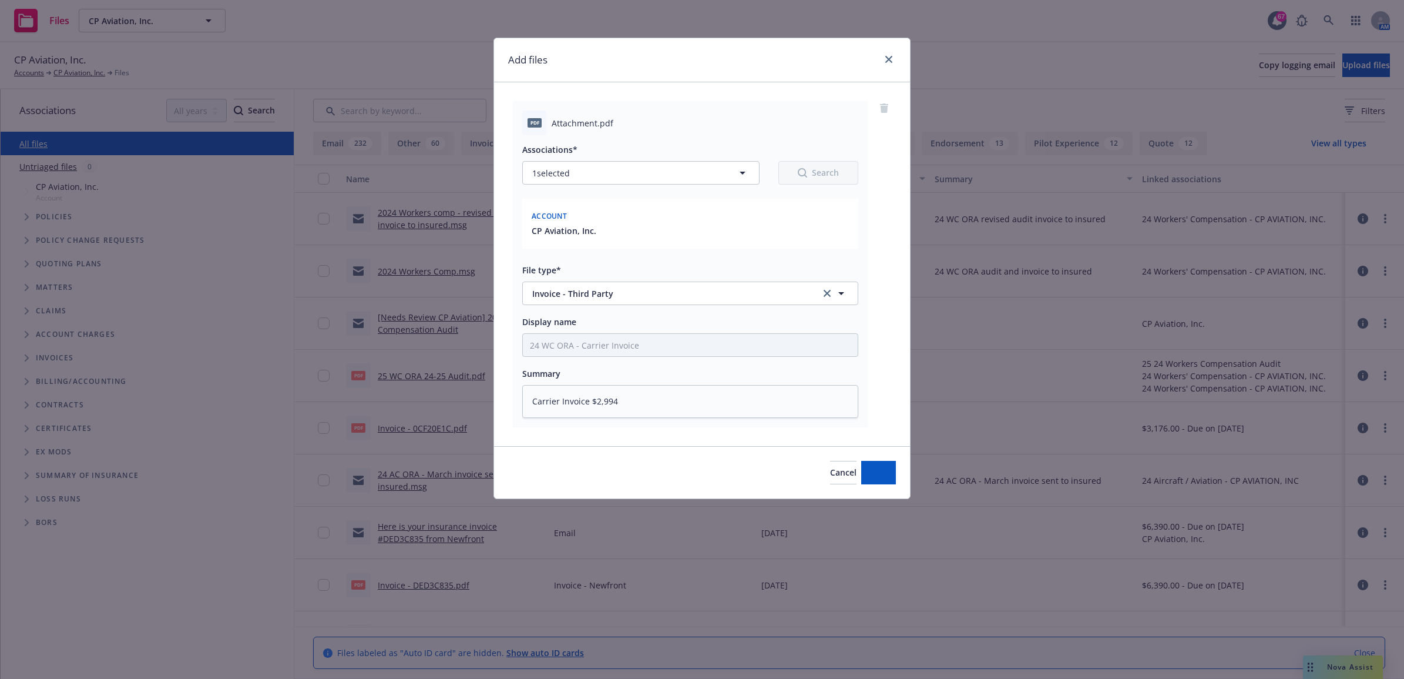
type textarea "x"
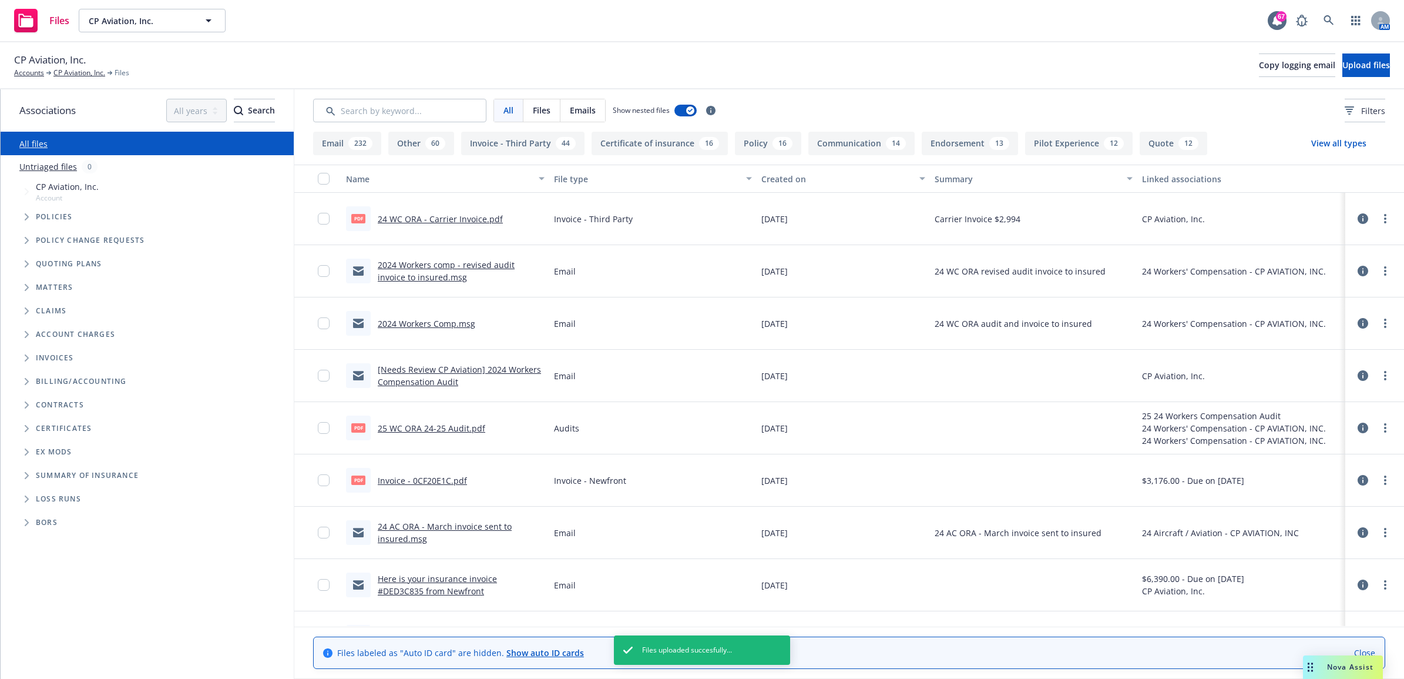
click at [415, 318] on link "2024 Workers Comp.msg" at bounding box center [427, 323] width 98 height 11
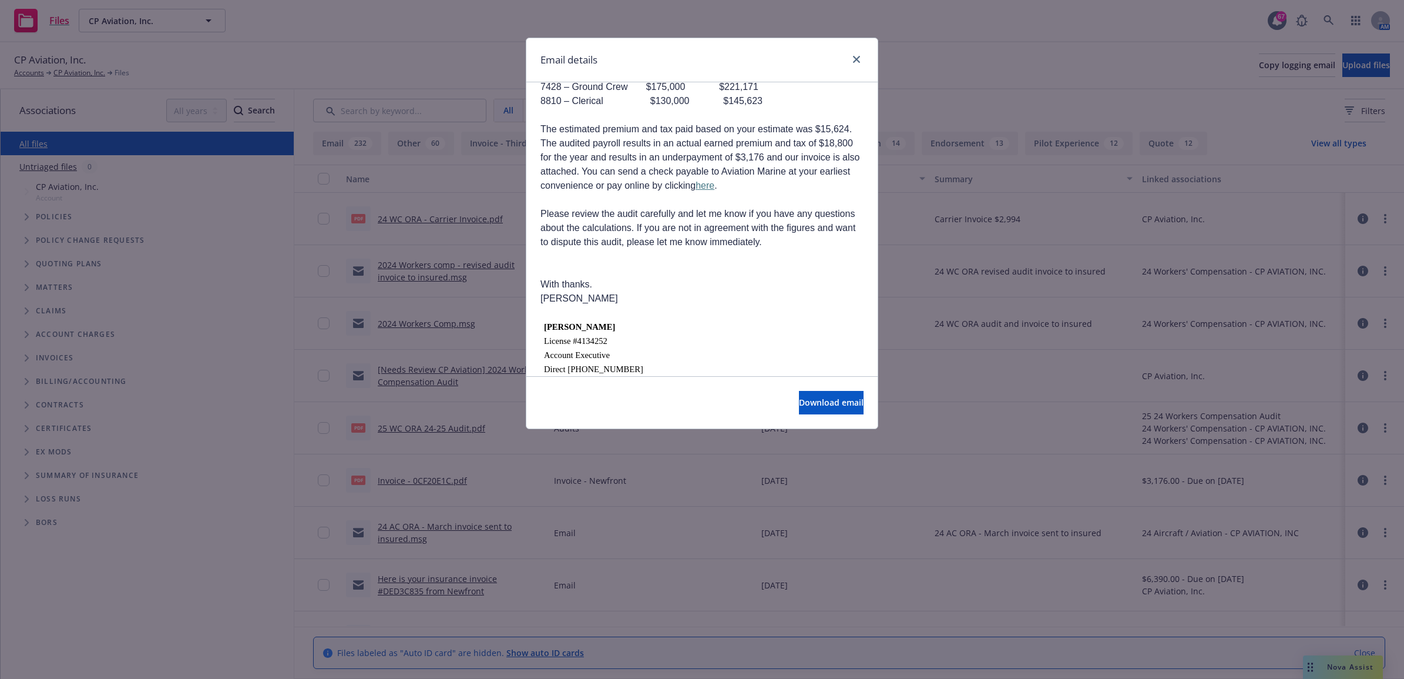
scroll to position [220, 0]
click at [714, 189] on link "here" at bounding box center [705, 184] width 19 height 10
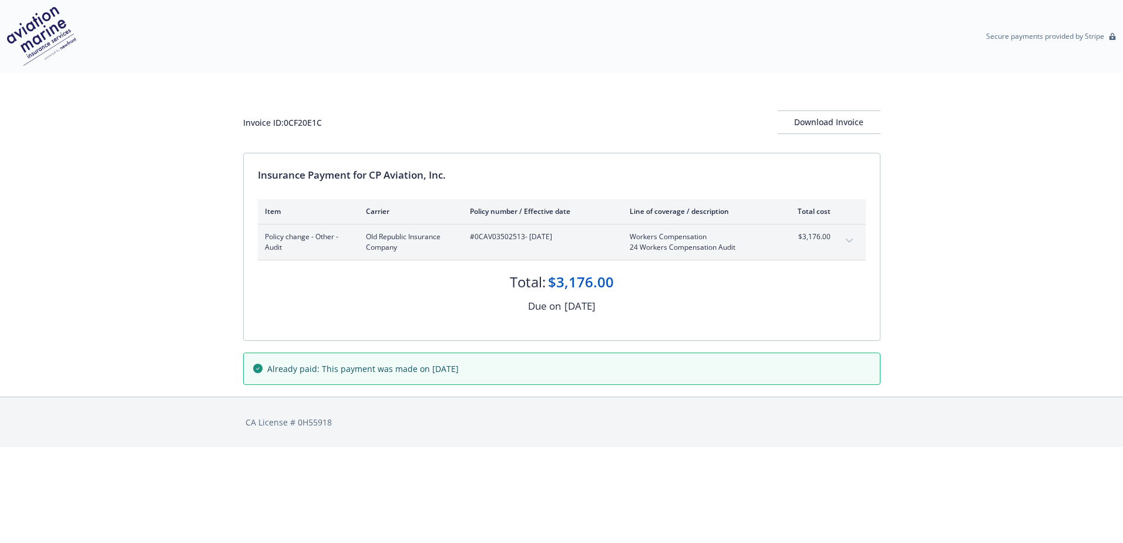
click at [844, 240] on button "expand content" at bounding box center [849, 240] width 19 height 19
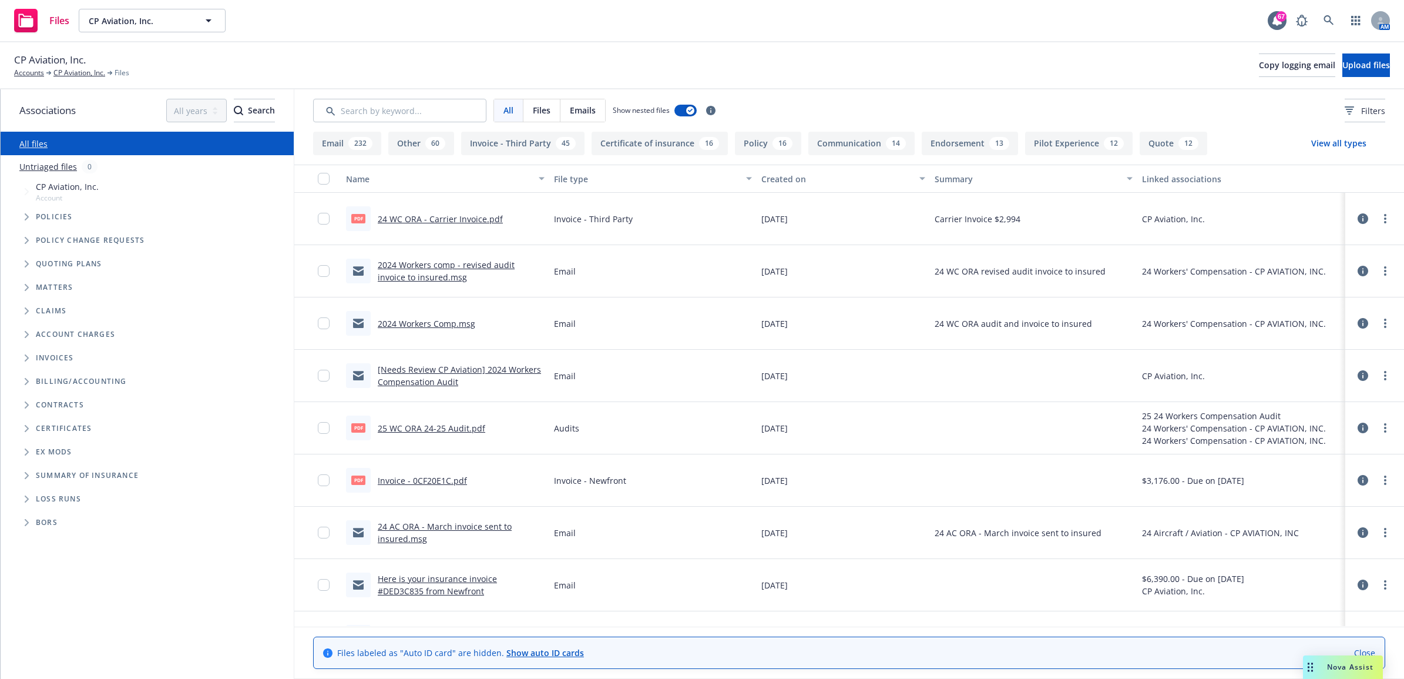
click at [435, 263] on link "2024 Workers comp - revised audit invoice to insured.msg" at bounding box center [446, 270] width 137 height 23
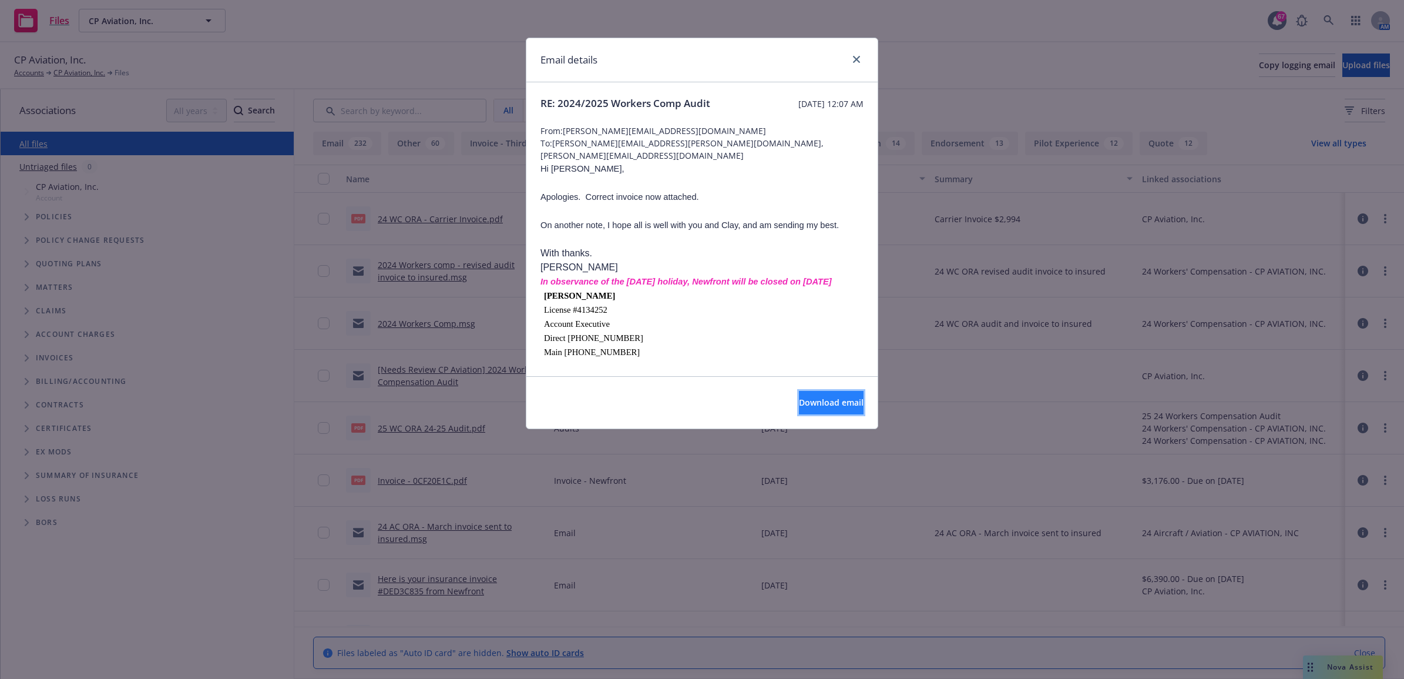
click at [799, 403] on span "Download email" at bounding box center [831, 402] width 65 height 11
click at [808, 412] on button "Download email" at bounding box center [831, 402] width 65 height 23
drag, startPoint x: 860, startPoint y: 56, endPoint x: 876, endPoint y: 48, distance: 18.1
click at [860, 56] on icon "close" at bounding box center [856, 59] width 7 height 7
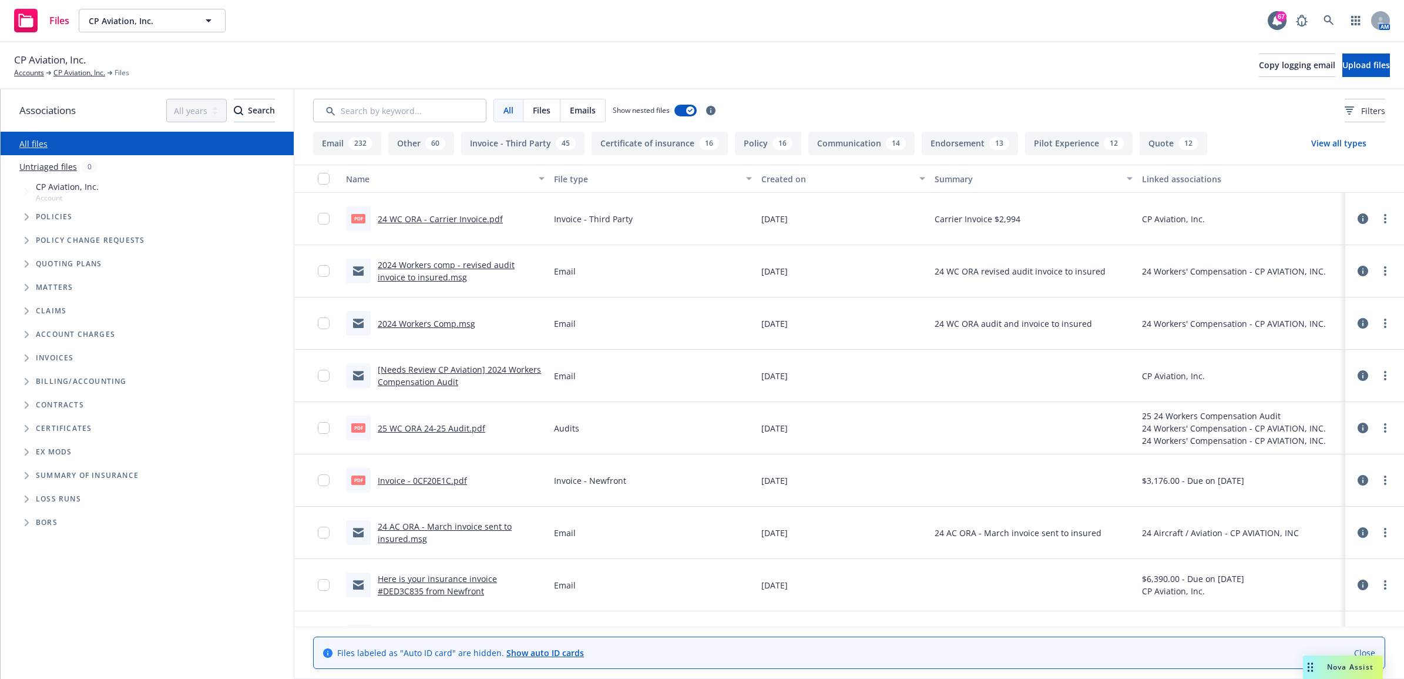
click at [427, 318] on link "2024 Workers Comp.msg" at bounding box center [427, 323] width 98 height 11
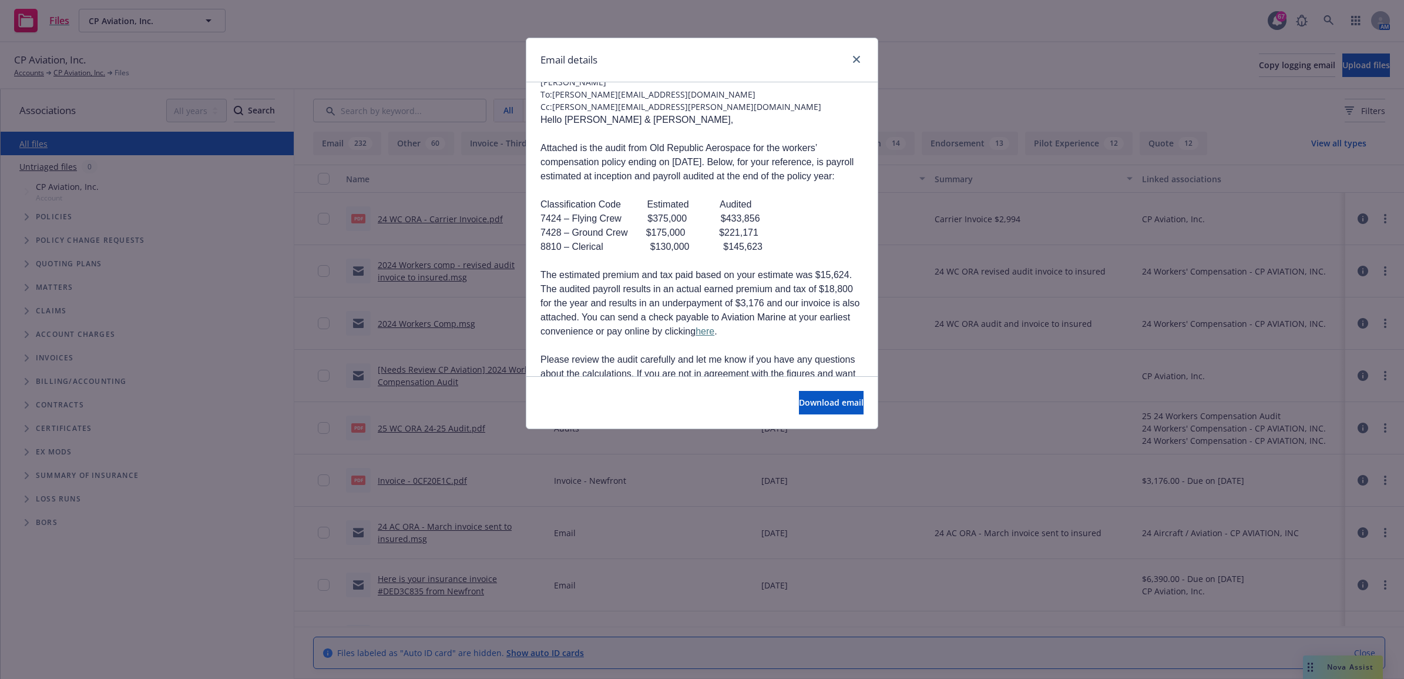
scroll to position [147, 0]
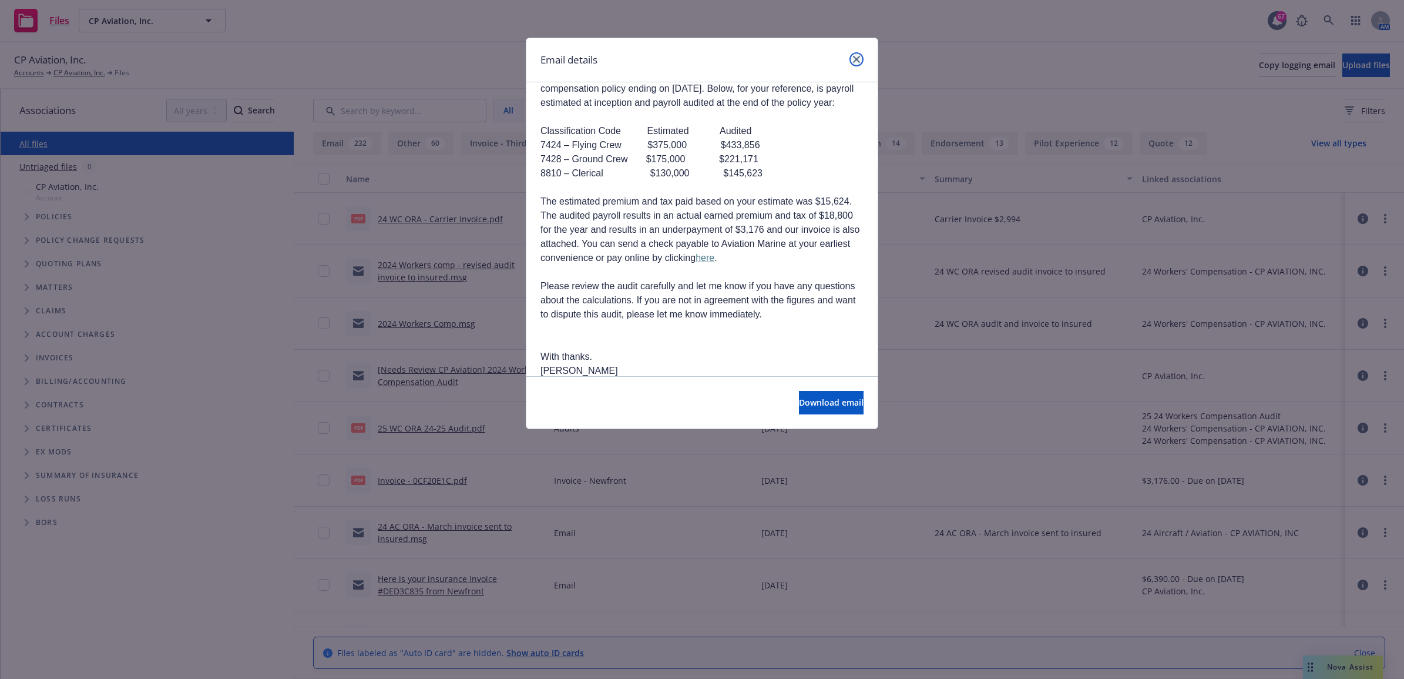
click at [859, 55] on link "close" at bounding box center [857, 59] width 14 height 14
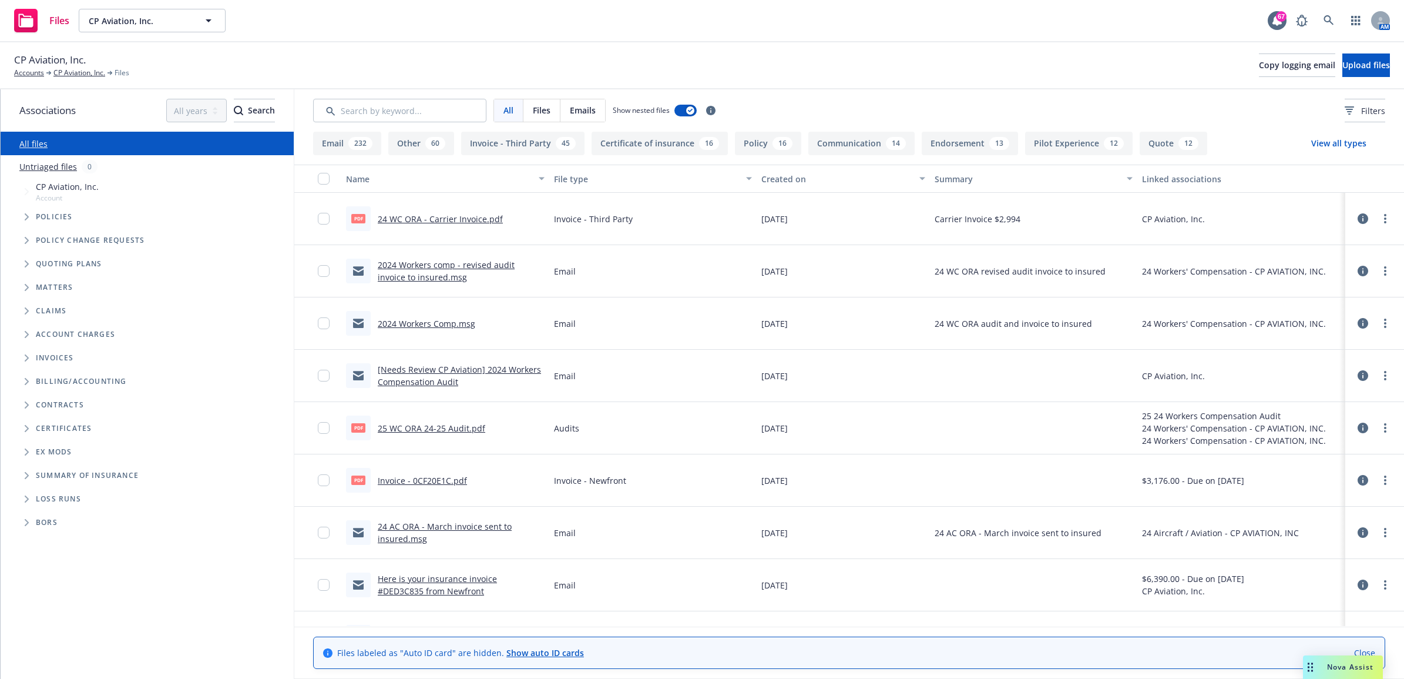
click at [421, 428] on link "25 WC ORA 24-25 Audit.pdf" at bounding box center [432, 427] width 108 height 11
click at [1384, 220] on icon "more" at bounding box center [1385, 218] width 2 height 9
drag, startPoint x: 1317, startPoint y: 285, endPoint x: 1244, endPoint y: 285, distance: 73.4
click at [1317, 285] on link "Edit" at bounding box center [1322, 289] width 117 height 23
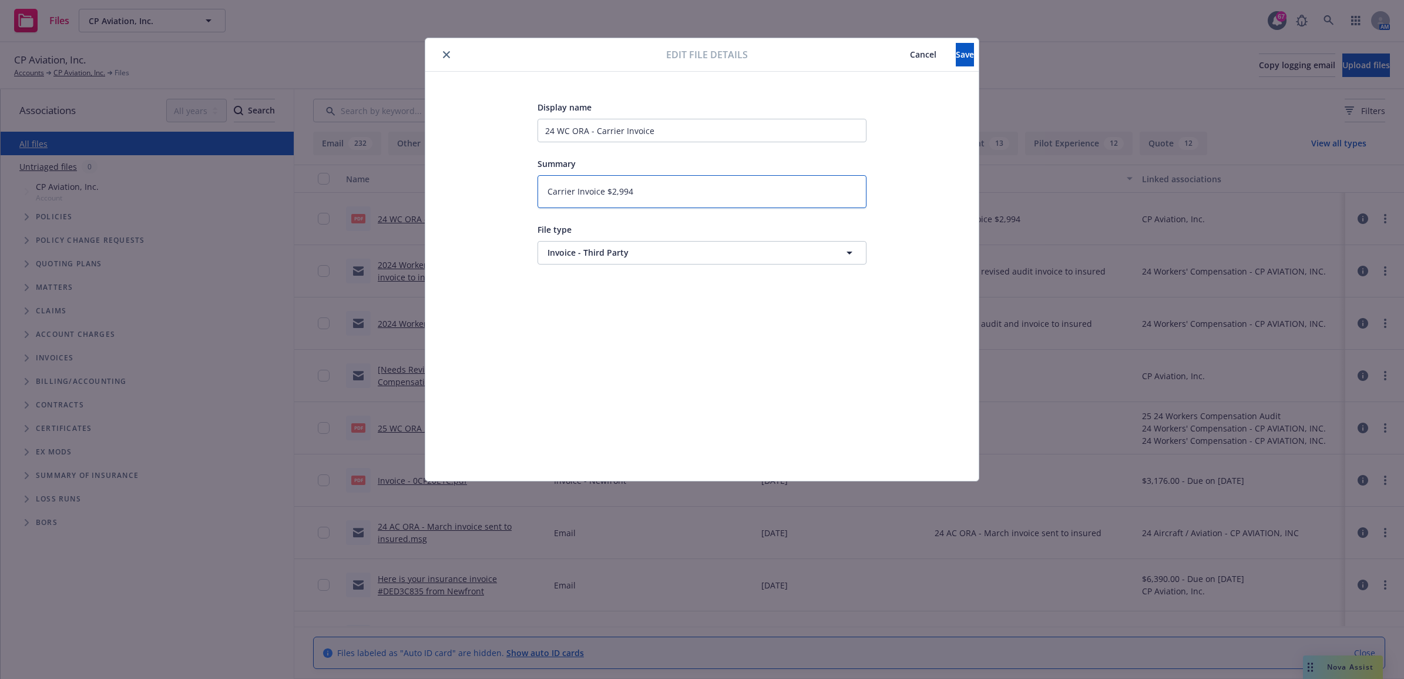
drag, startPoint x: 620, startPoint y: 192, endPoint x: 609, endPoint y: 192, distance: 10.6
click at [609, 192] on textarea "Carrier Invoice $2,994" at bounding box center [702, 191] width 329 height 33
type textarea "x"
type textarea "Carrier Invoice $3"
type textarea "x"
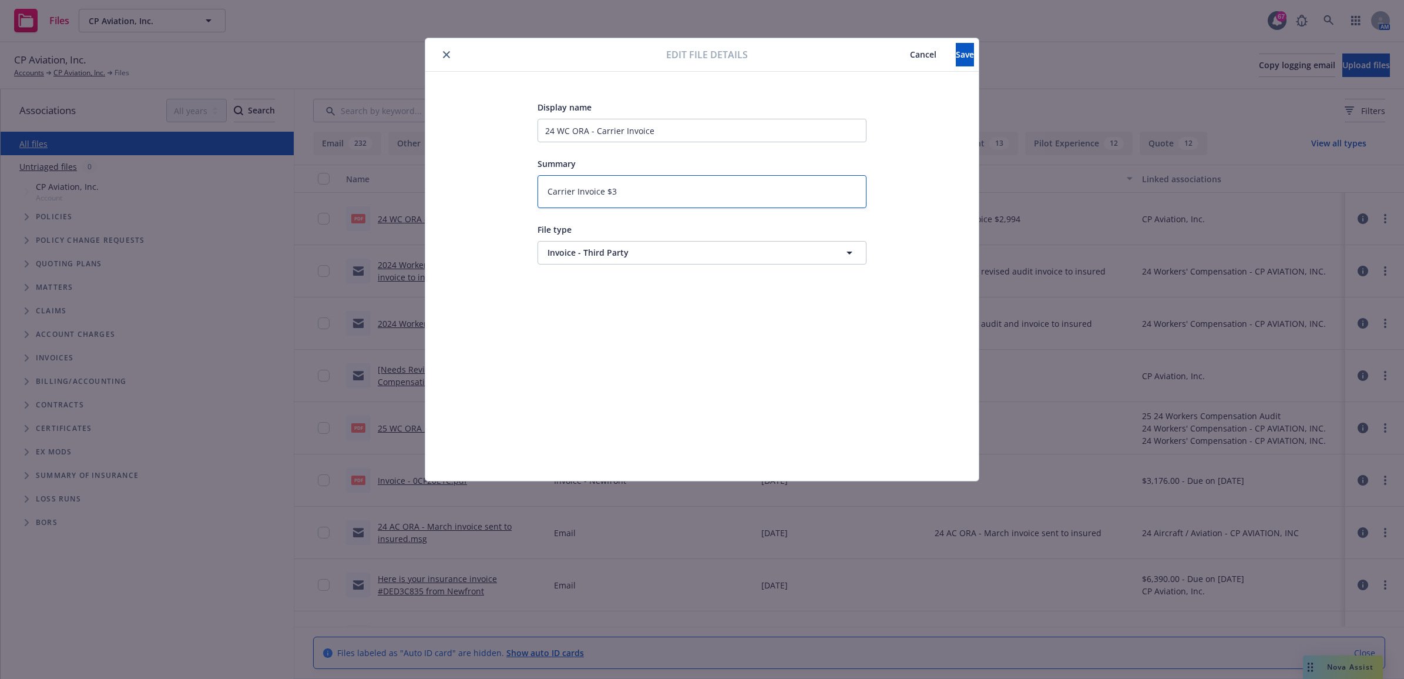
type textarea "Carrier Invoice $3,"
type textarea "x"
type textarea "Carrier Invoice $3,1"
type textarea "x"
type textarea "Carrier Invoice $3,17"
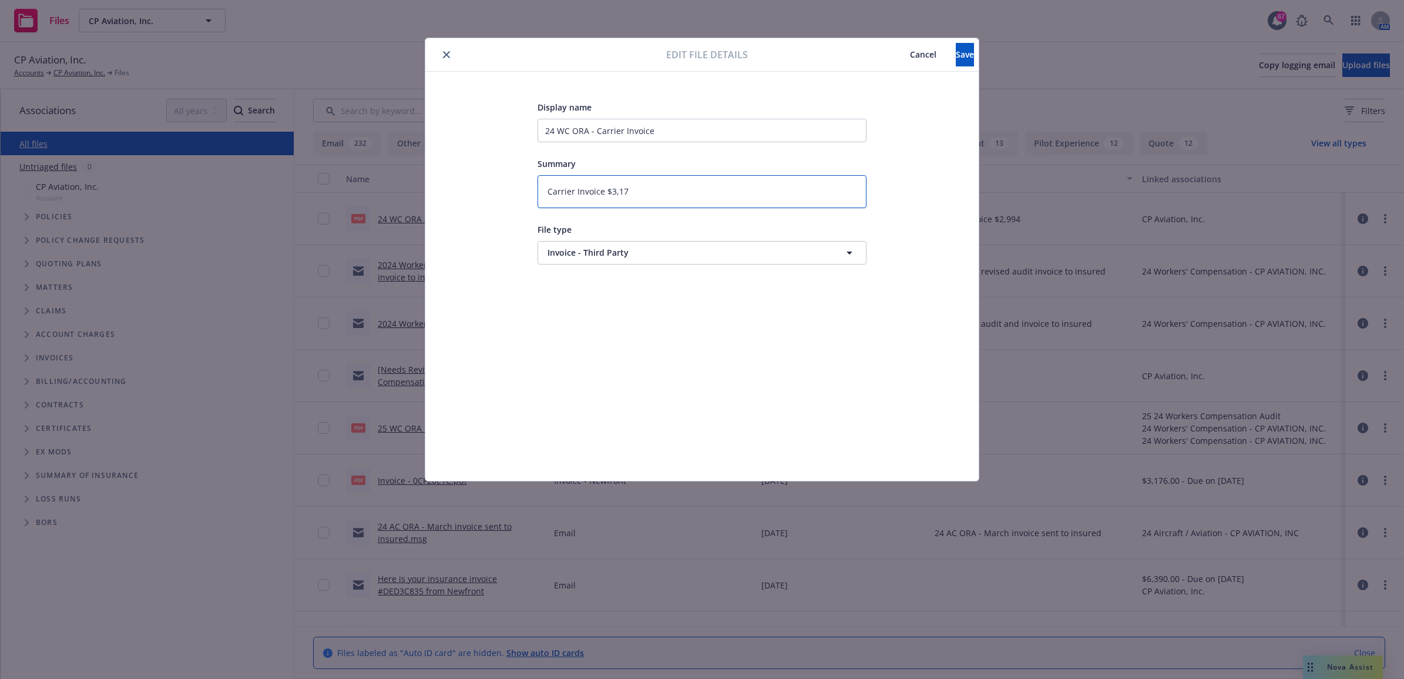
type textarea "x"
type textarea "Carrier Invoice $3,176"
click at [956, 62] on button "Save" at bounding box center [965, 54] width 18 height 23
type textarea "x"
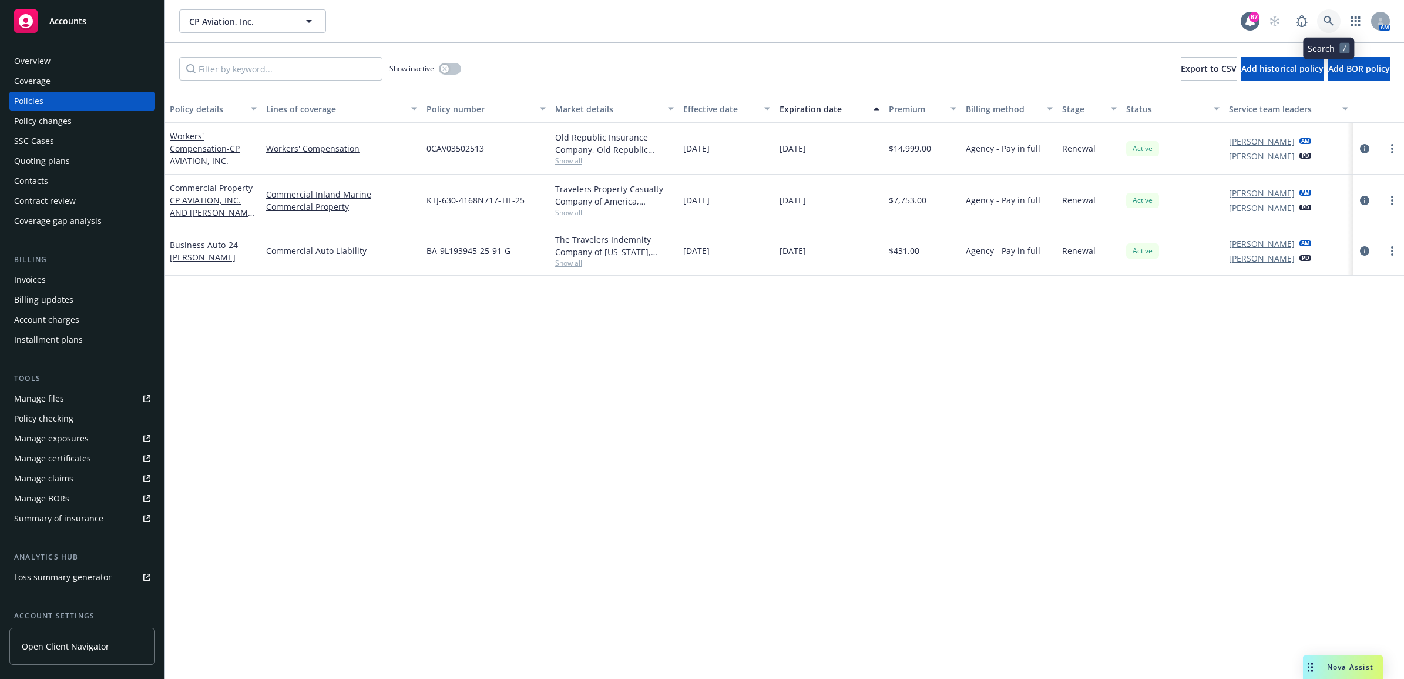
click at [1335, 25] on link at bounding box center [1328, 20] width 23 height 23
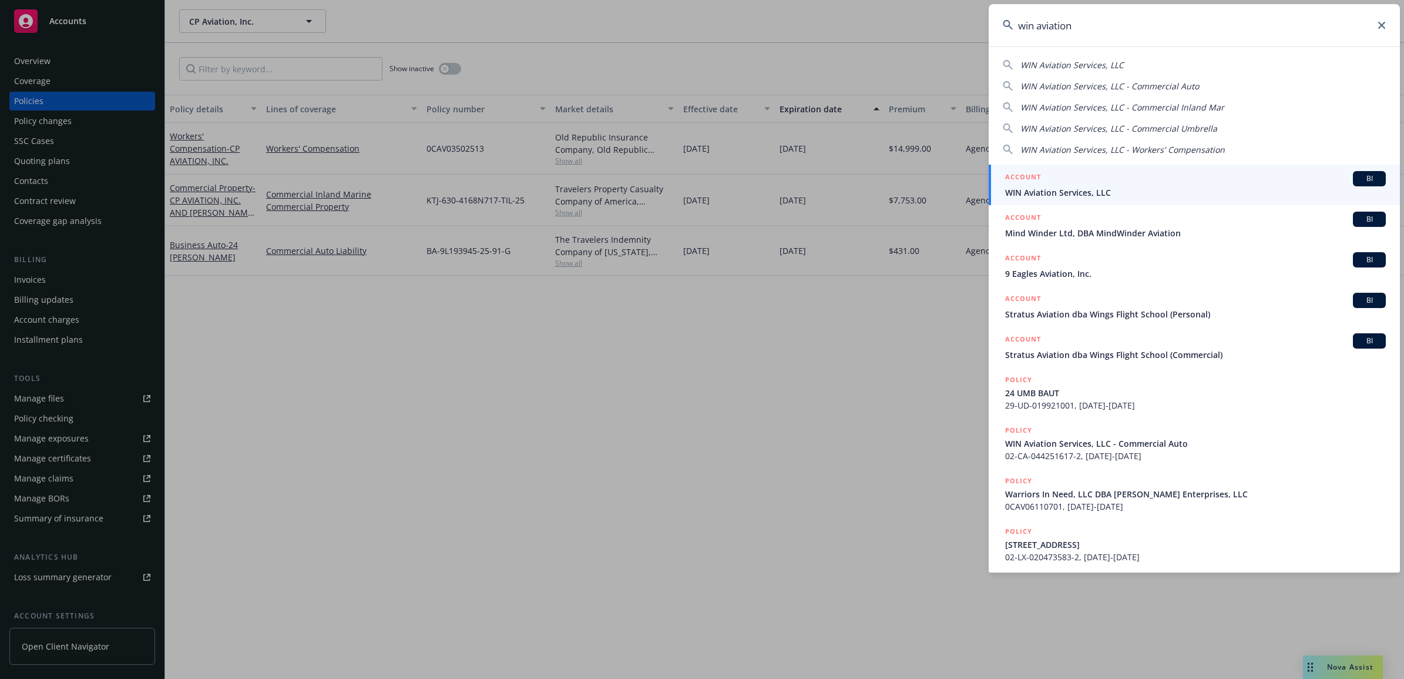
type input "win aviation"
click at [1073, 177] on div "ACCOUNT BI" at bounding box center [1195, 178] width 381 height 15
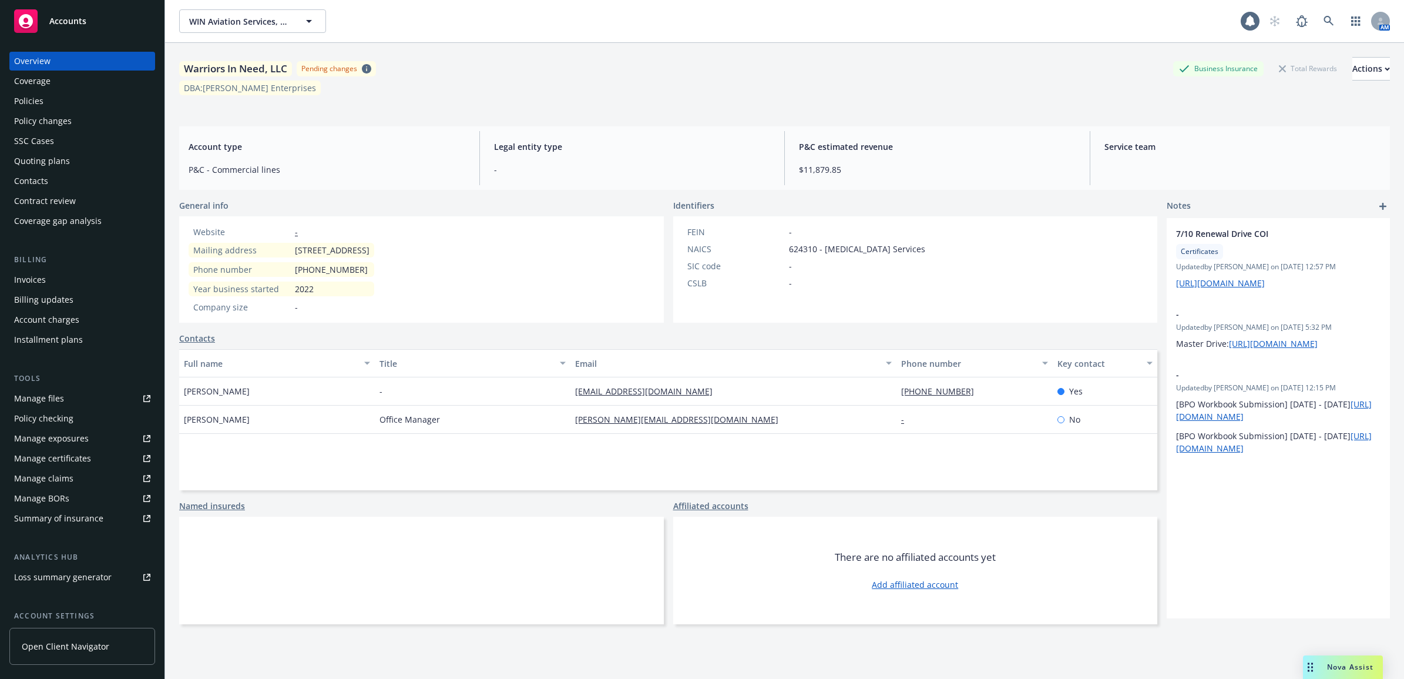
click at [74, 98] on div "Policies" at bounding box center [82, 101] width 136 height 19
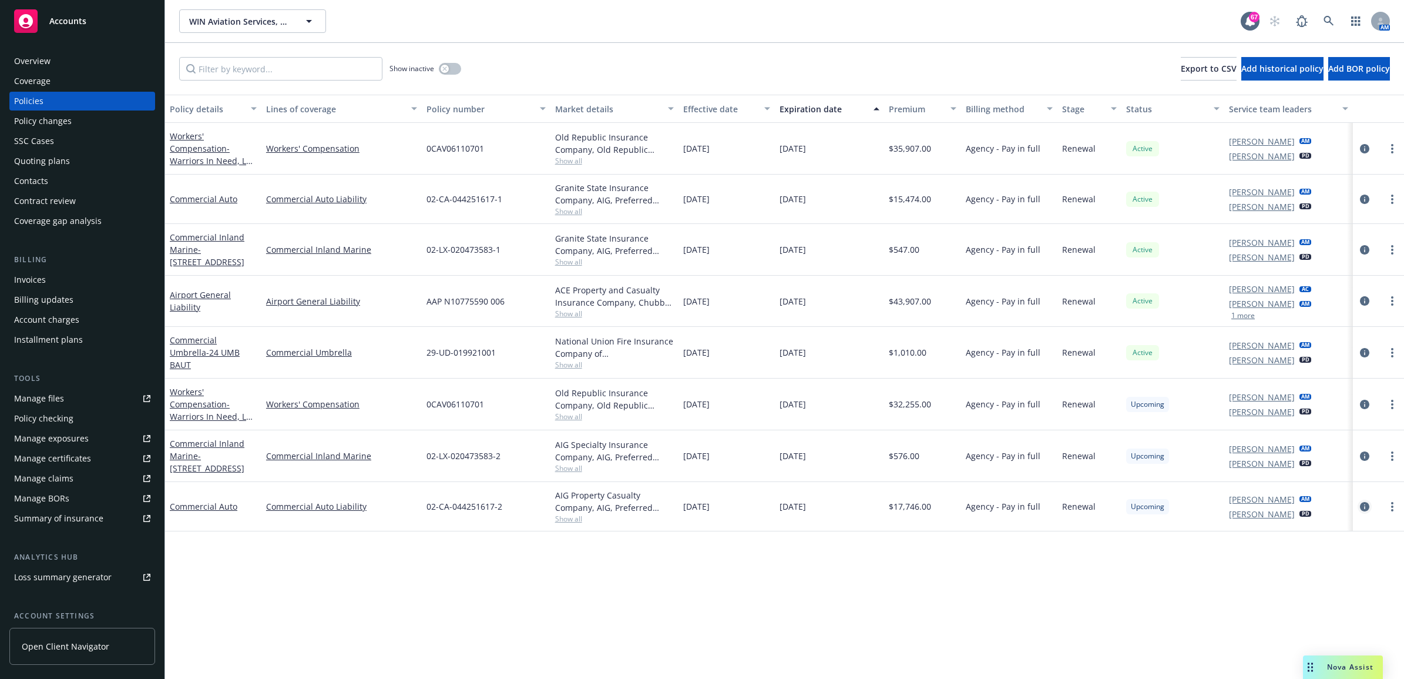
click at [1367, 502] on icon "circleInformation" at bounding box center [1364, 506] width 9 height 9
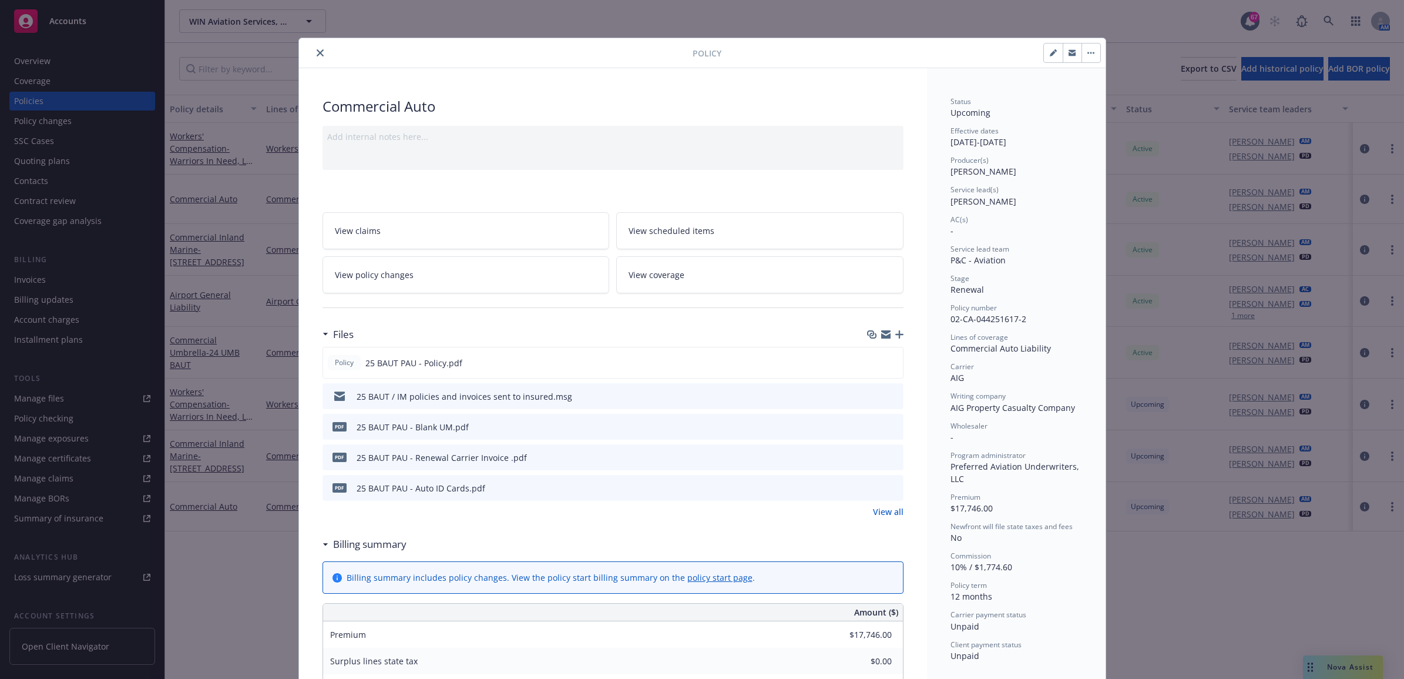
click at [894, 514] on link "View all" at bounding box center [888, 511] width 31 height 12
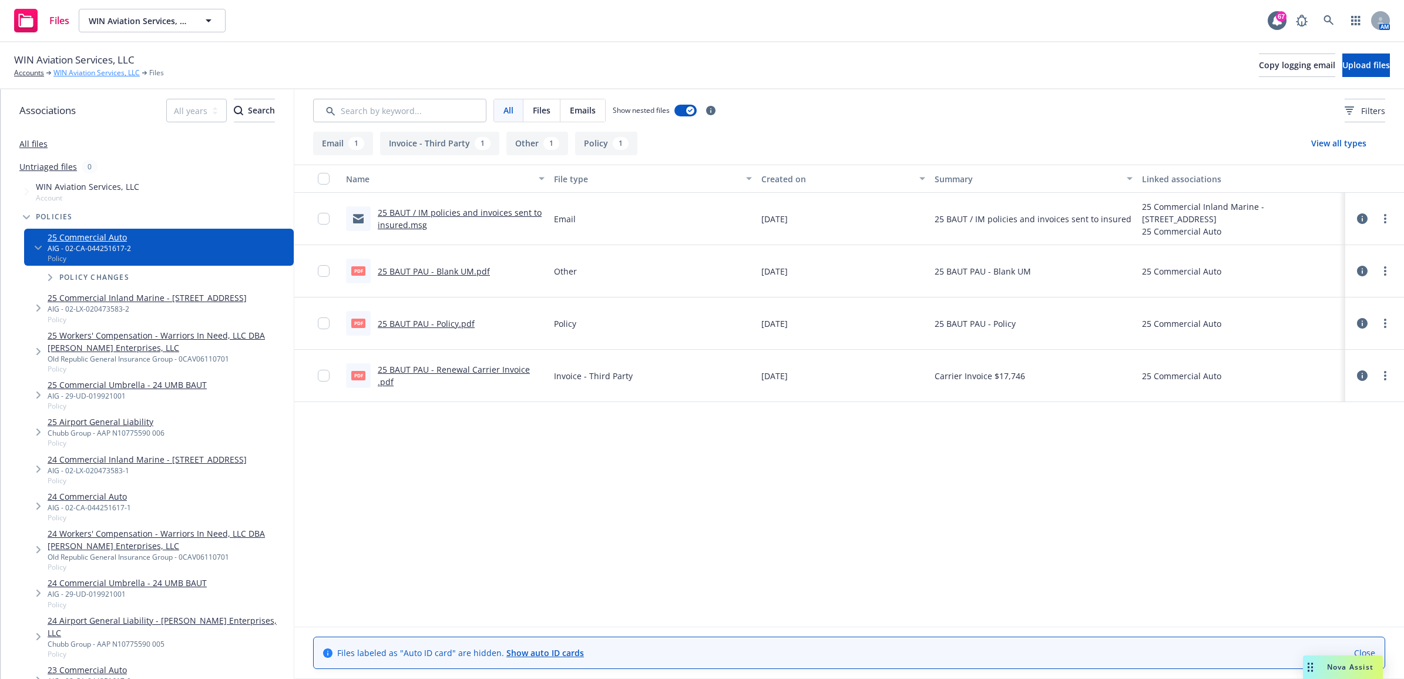
click at [106, 74] on link "WIN Aviation Services, LLC" at bounding box center [96, 73] width 86 height 11
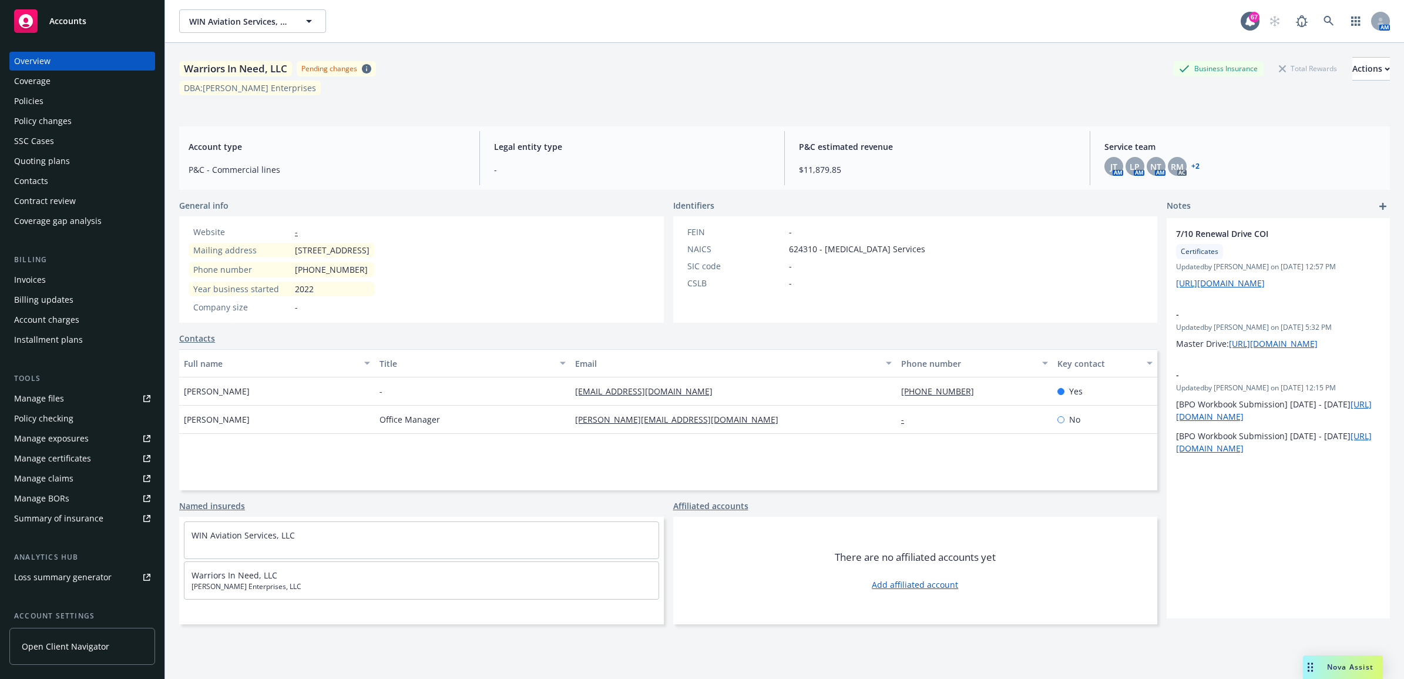
click at [49, 397] on div "Manage files" at bounding box center [39, 398] width 50 height 19
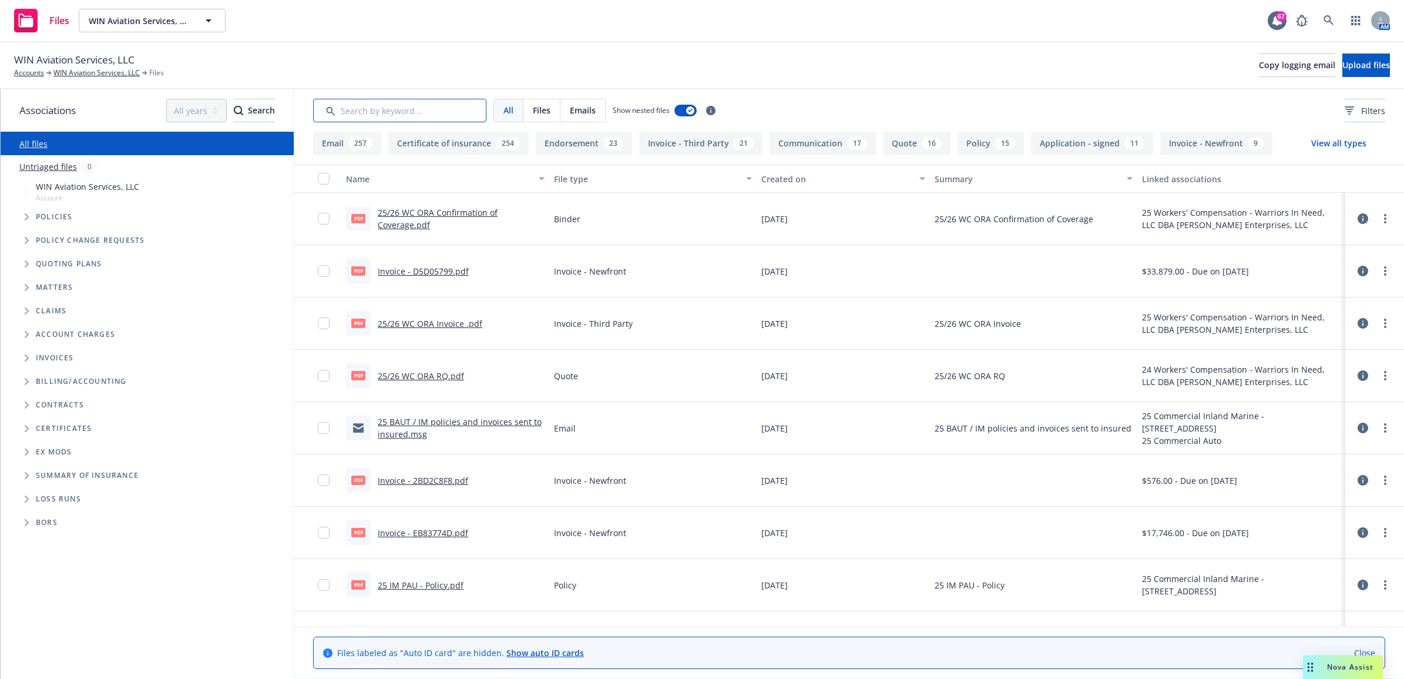
click at [455, 113] on input "Search by keyword..." at bounding box center [399, 110] width 173 height 23
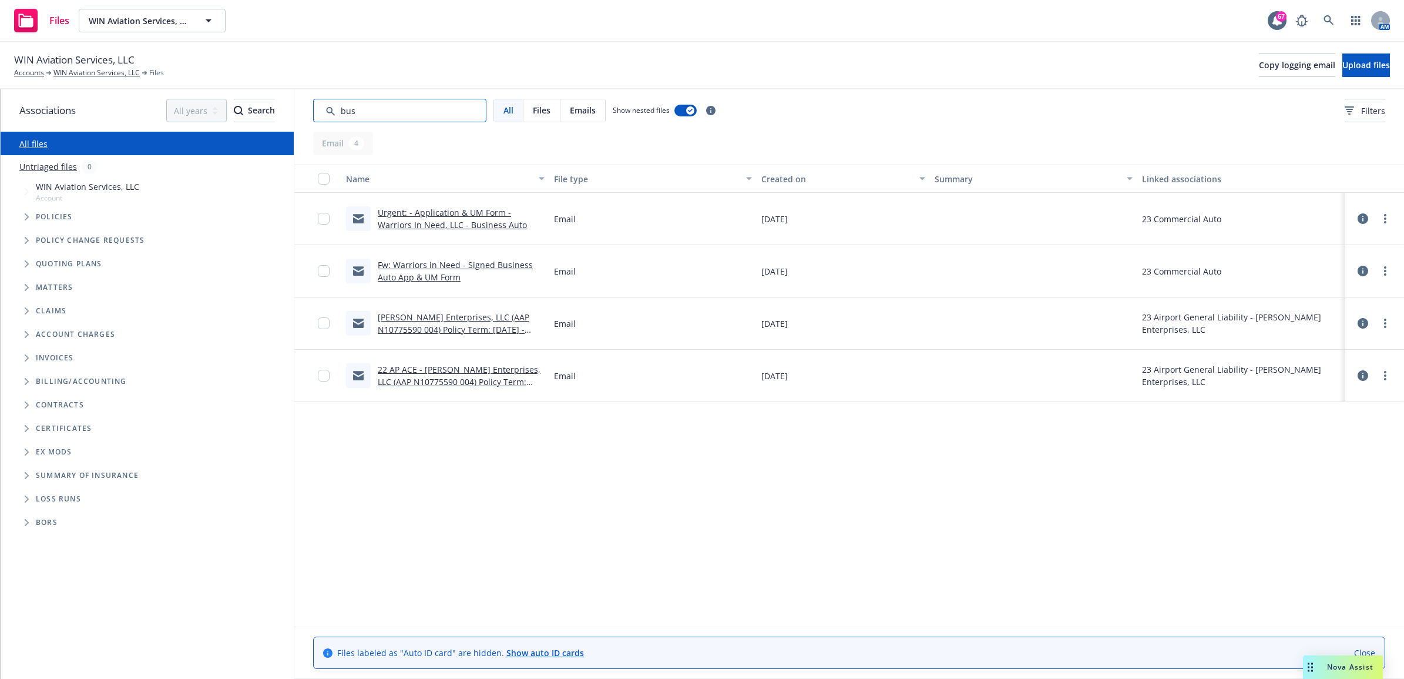
drag, startPoint x: 418, startPoint y: 110, endPoint x: 304, endPoint y: 102, distance: 113.7
click at [305, 109] on div "All Files Emails Show nested files Filters" at bounding box center [849, 110] width 1110 height 42
type input "aut"
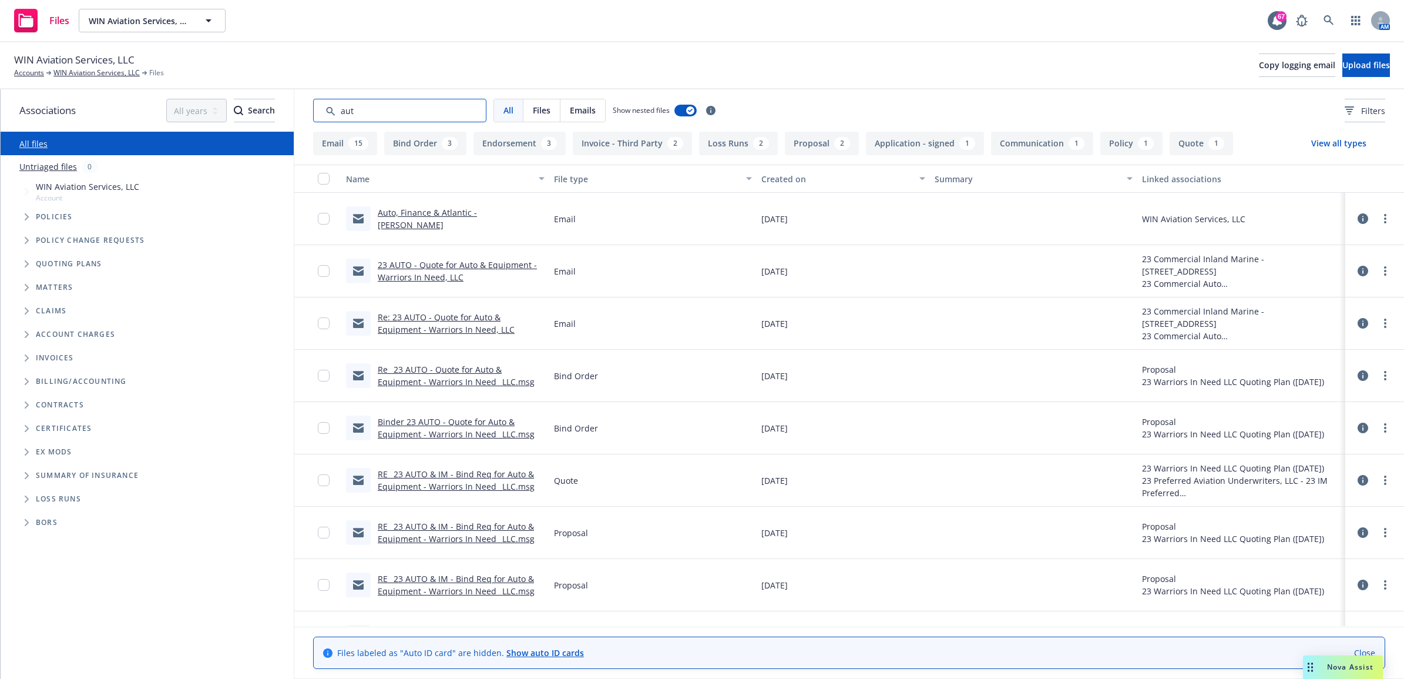
drag, startPoint x: 323, startPoint y: 106, endPoint x: 276, endPoint y: 106, distance: 47.0
click at [276, 106] on div "Associations All years 2027 2026 2025 2024 2023 2022 2021 2020 2019 2018 2017 2…" at bounding box center [703, 383] width 1404 height 589
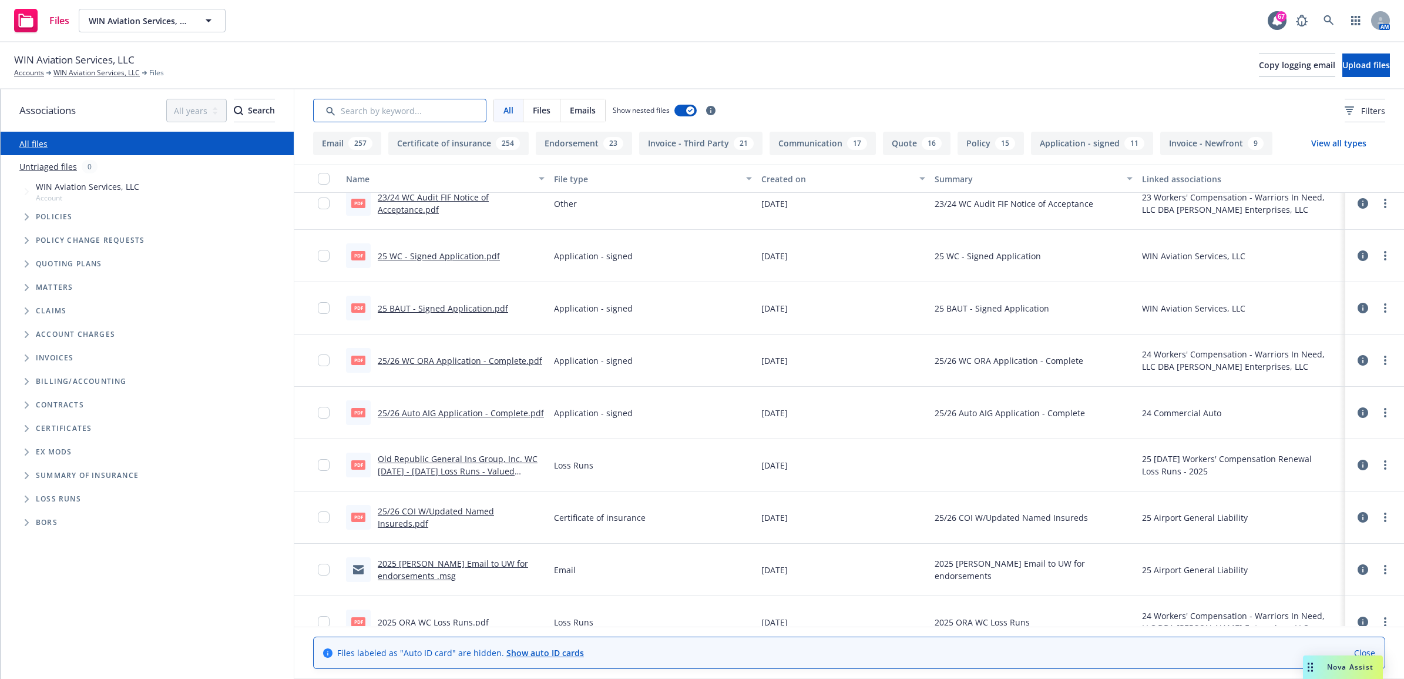
scroll to position [1028, 0]
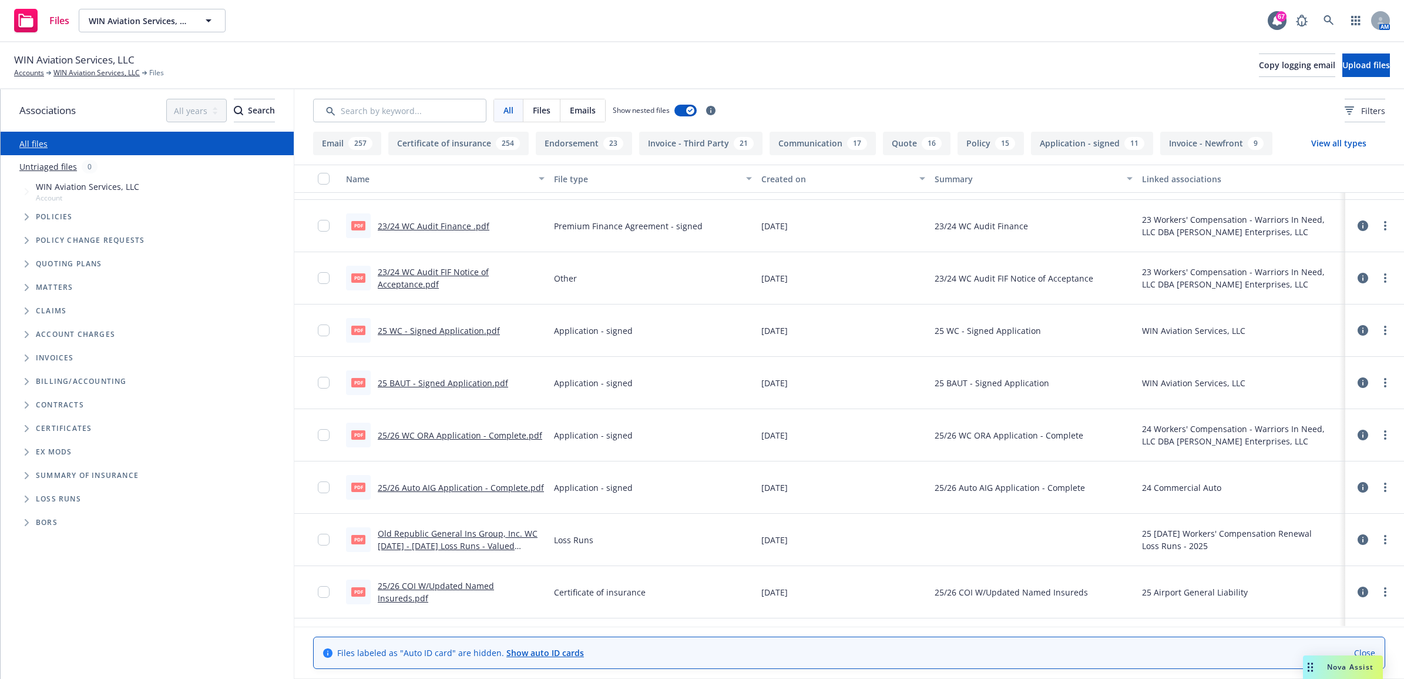
click at [433, 378] on link "25 BAUT - Signed Application.pdf" at bounding box center [443, 382] width 130 height 11
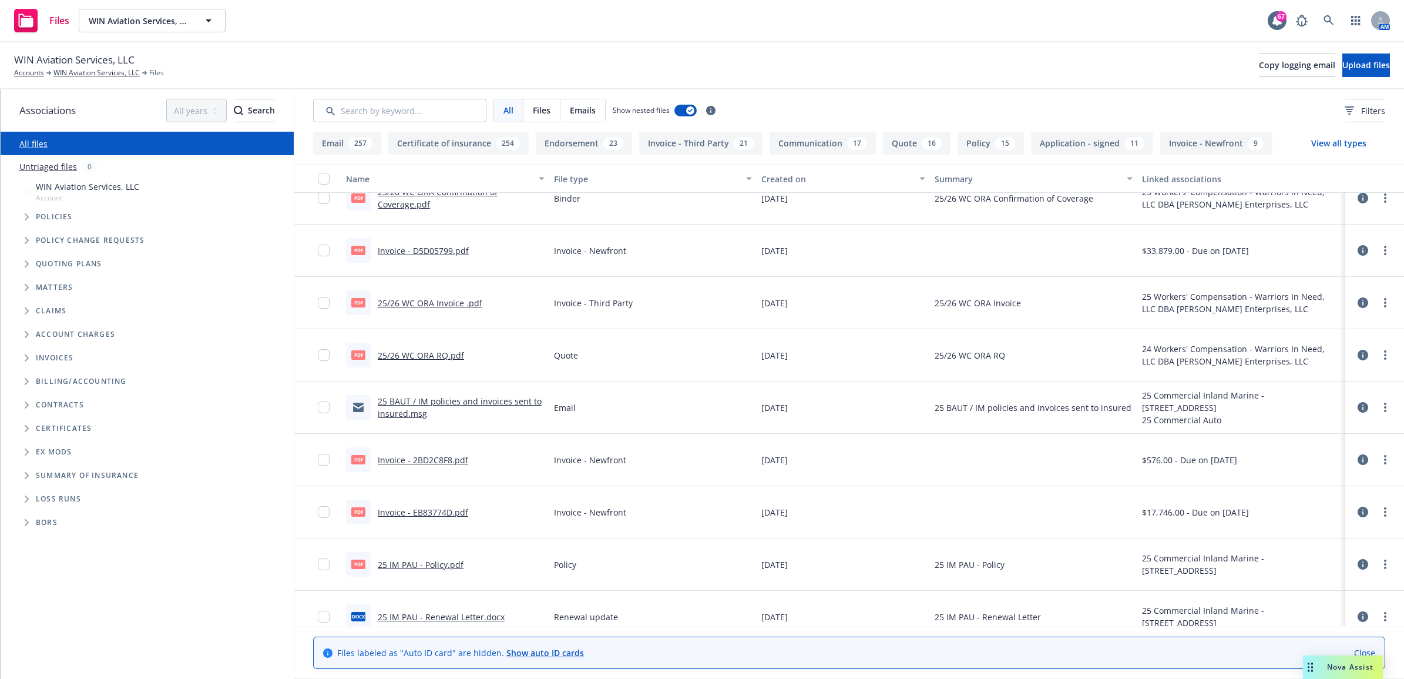
scroll to position [0, 0]
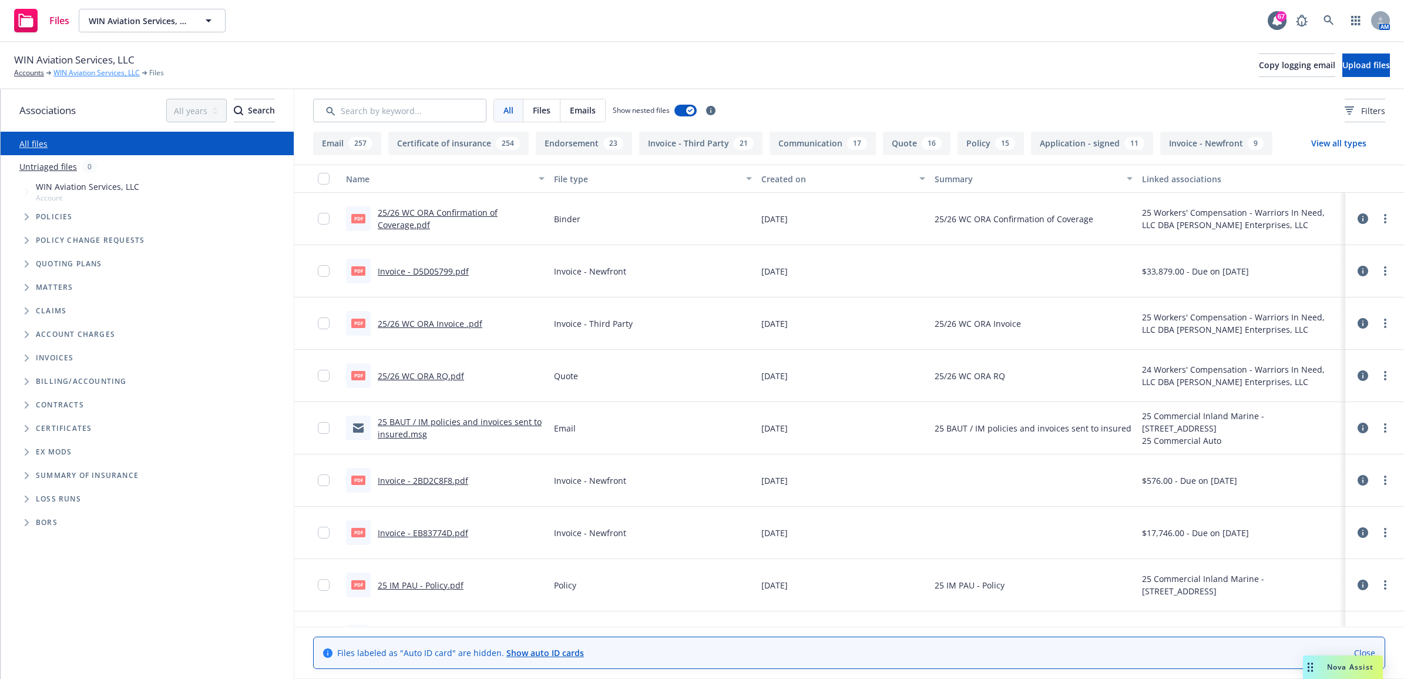
click at [82, 72] on link "WIN Aviation Services, LLC" at bounding box center [96, 73] width 86 height 11
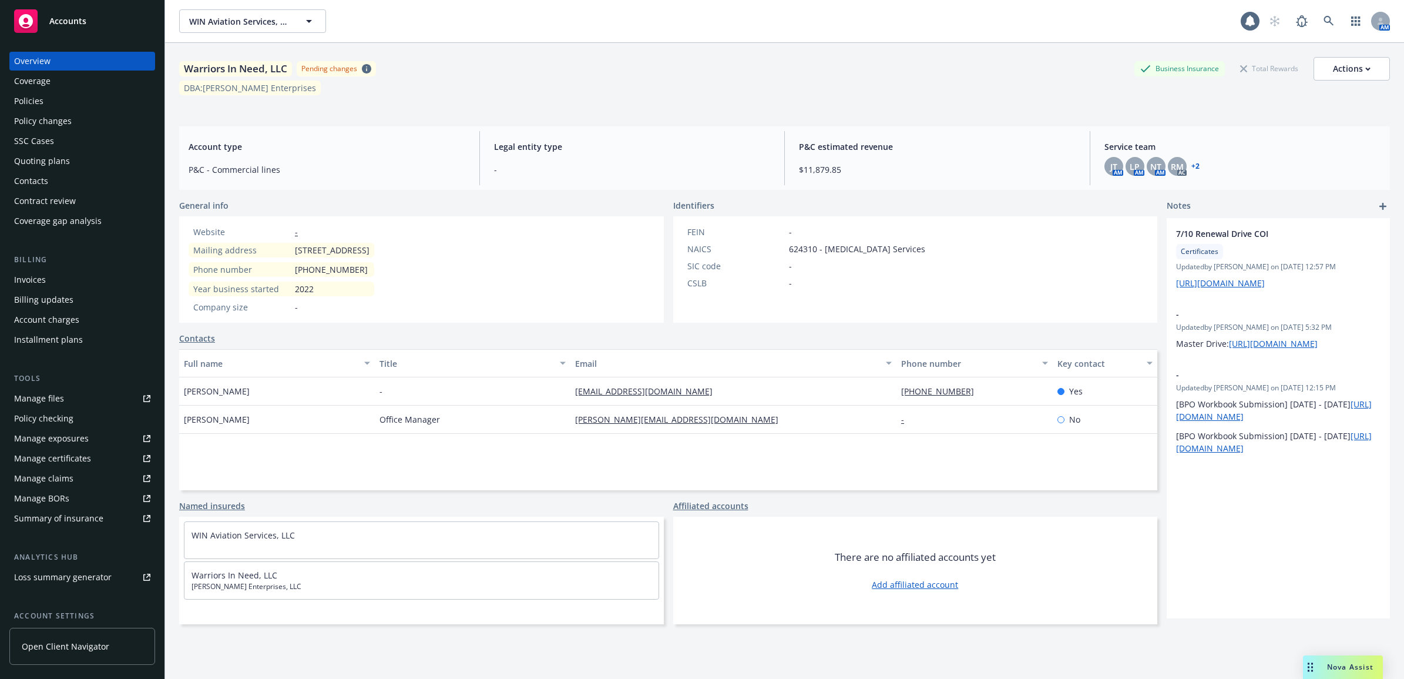
click at [65, 103] on div "Policies" at bounding box center [82, 101] width 136 height 19
